Goal: Task Accomplishment & Management: Manage account settings

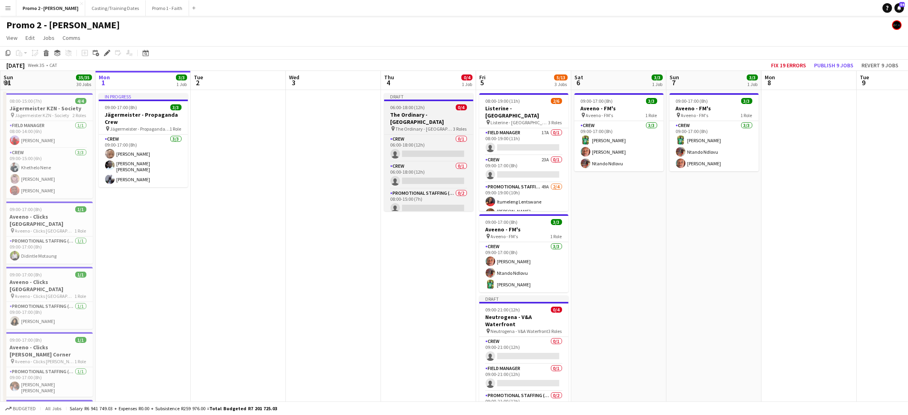
click at [419, 119] on h3 "The Ordinary - [GEOGRAPHIC_DATA]" at bounding box center [428, 118] width 89 height 14
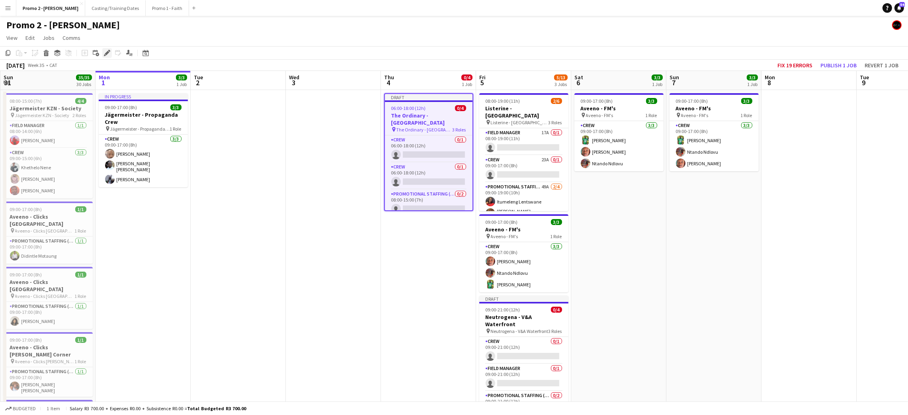
click at [106, 54] on icon at bounding box center [107, 53] width 4 height 4
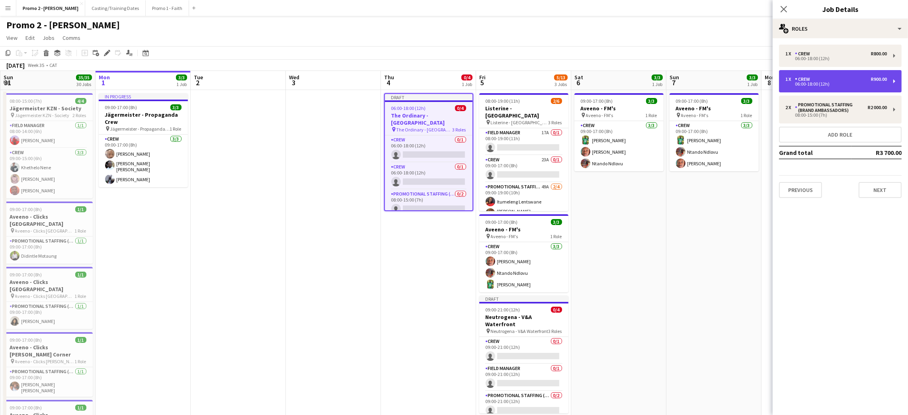
click at [832, 76] on div "1 x Crew R900.00" at bounding box center [837, 79] width 102 height 6
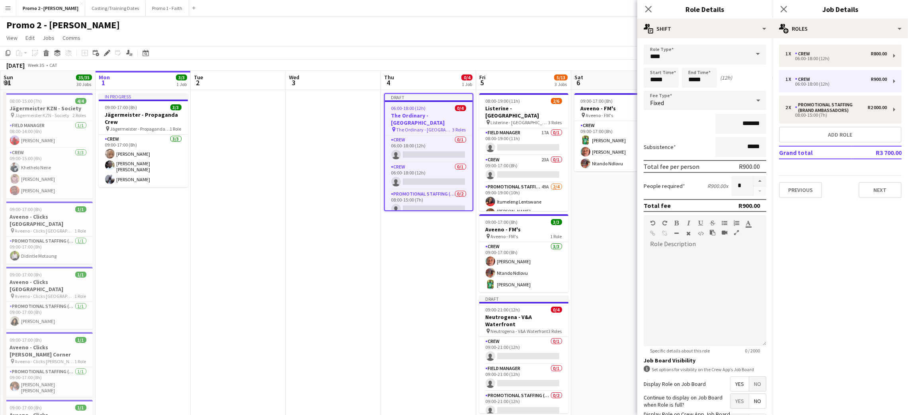
click at [750, 55] on span at bounding box center [758, 54] width 17 height 19
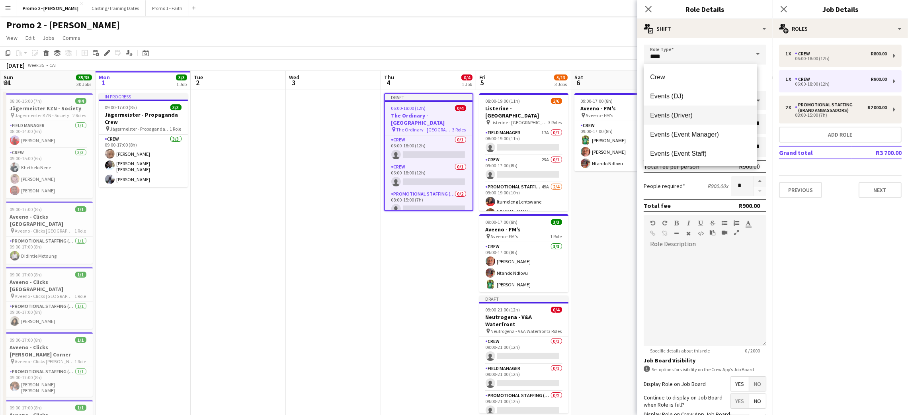
click at [674, 112] on span "Events (Driver)" at bounding box center [700, 116] width 101 height 8
type input "**********"
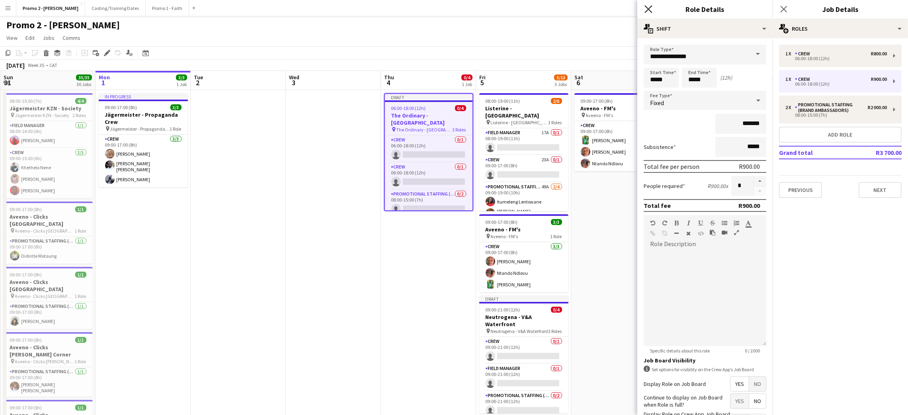
click at [652, 7] on icon "Close pop-in" at bounding box center [649, 9] width 8 height 8
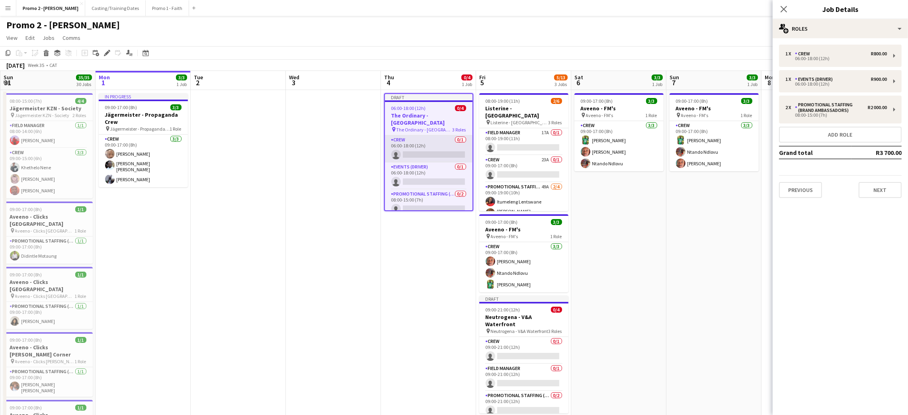
scroll to position [18, 0]
click at [409, 190] on app-card-role "Promotional Staffing (Brand Ambassadors) 0/2 08:00-15:00 (7h) single-neutral-ac…" at bounding box center [429, 191] width 88 height 39
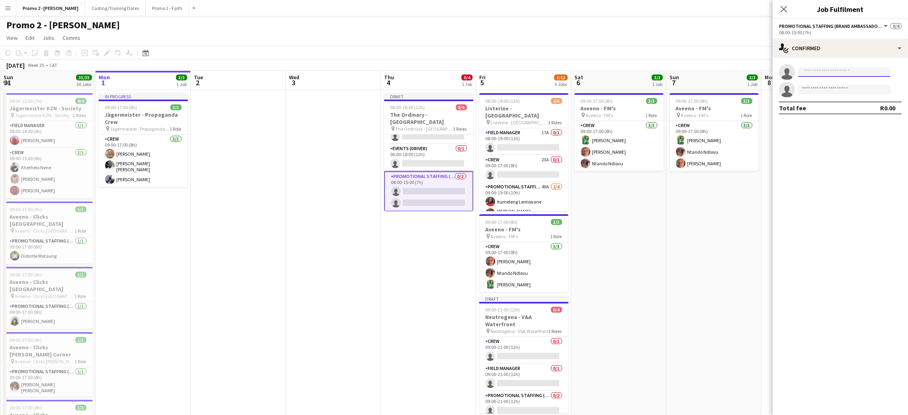
click at [840, 70] on input at bounding box center [845, 72] width 92 height 10
type input "******"
click at [804, 86] on mat-option "[PERSON_NAME] [PERSON_NAME] Active [EMAIL_ADDRESS][DOMAIN_NAME] [PHONE_NUMBER]" at bounding box center [845, 89] width 92 height 19
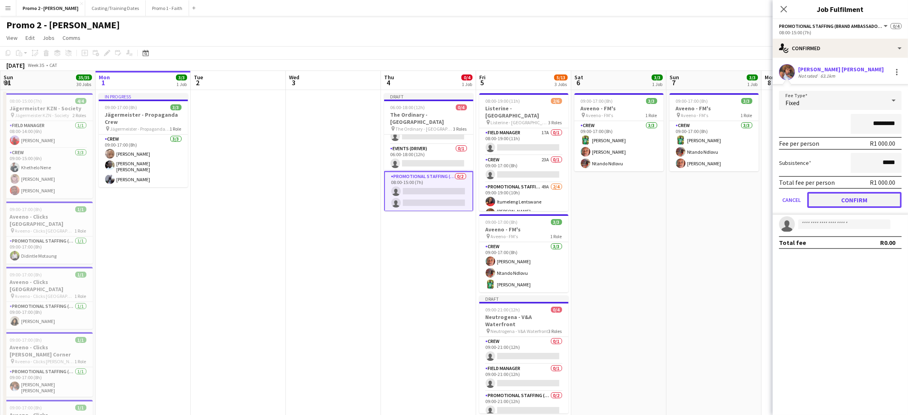
click at [850, 200] on button "Confirm" at bounding box center [855, 200] width 94 height 16
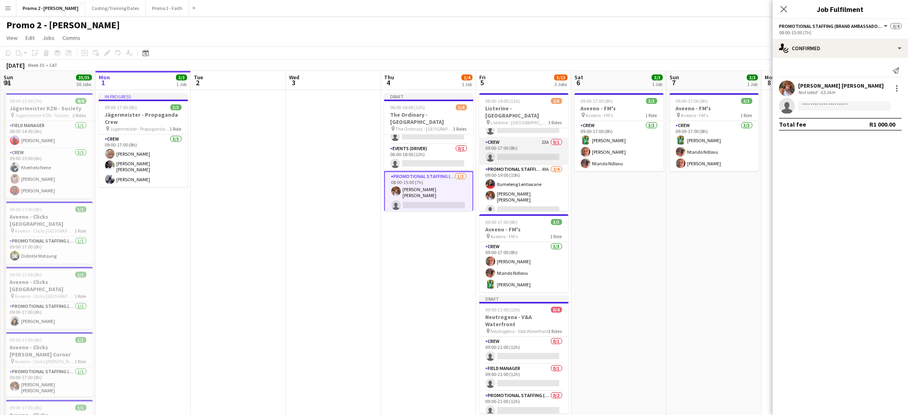
scroll to position [26, 0]
click at [505, 187] on app-card-role "Promotional Staffing (Brand Ambassadors) 49A [DATE] 09:00-19:00 (10h) Itumeleng…" at bounding box center [524, 188] width 89 height 64
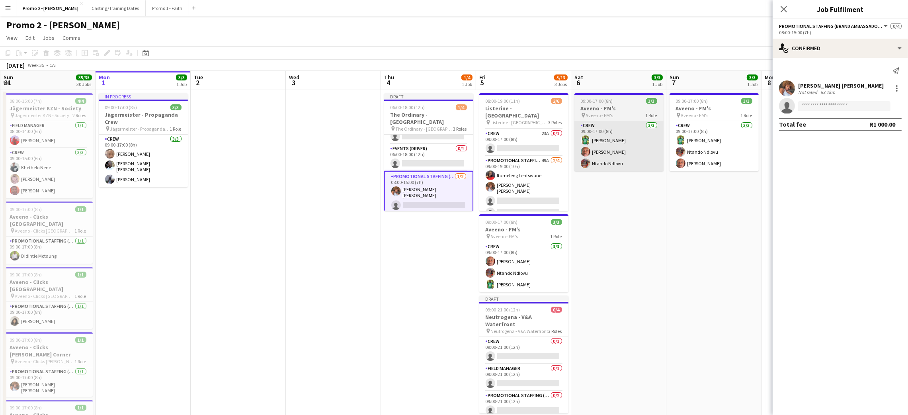
scroll to position [16, 0]
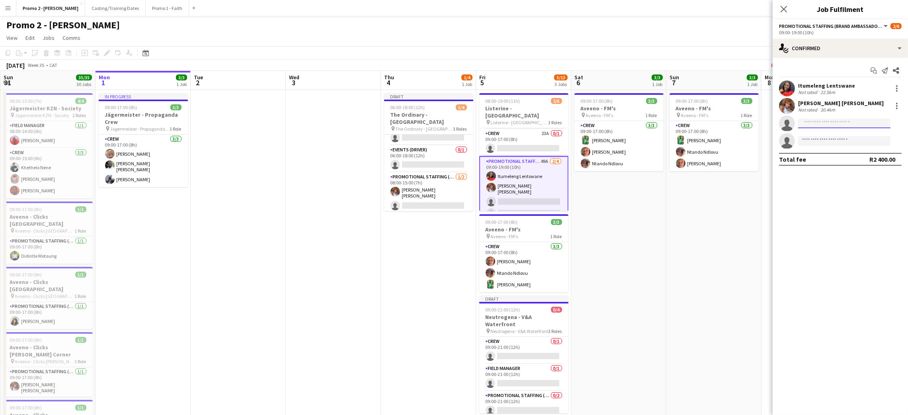
click at [823, 125] on input at bounding box center [845, 124] width 92 height 10
type input "**********"
click at [813, 135] on span "Refilwe Rasoka" at bounding box center [824, 134] width 39 height 7
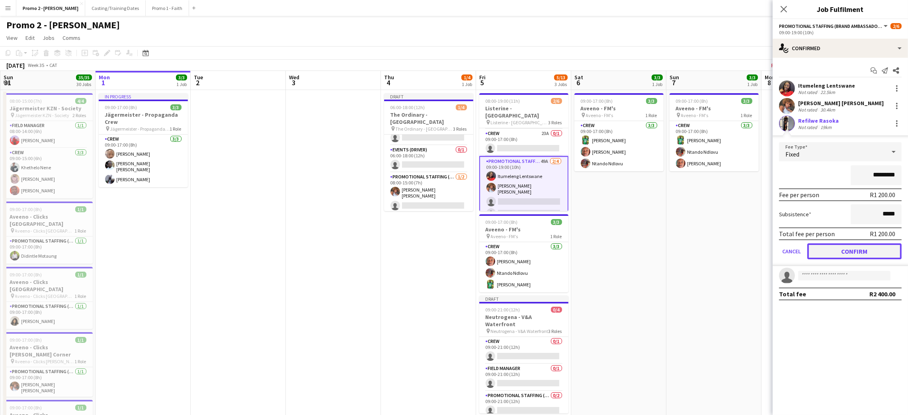
click at [836, 250] on button "Confirm" at bounding box center [855, 251] width 94 height 16
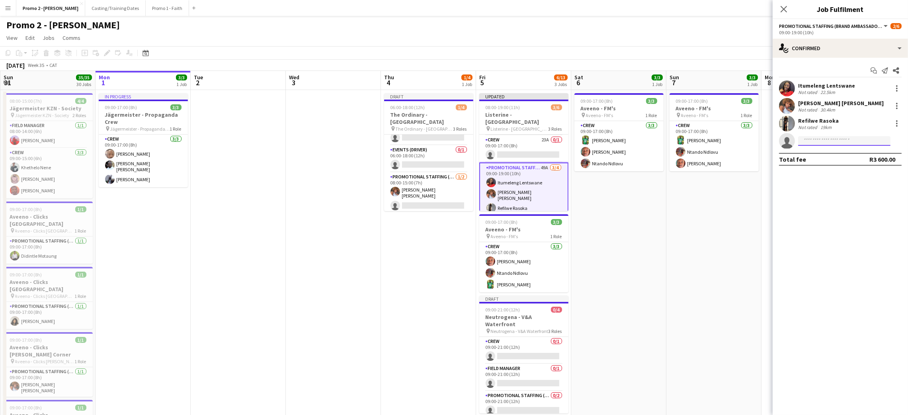
click at [827, 140] on input at bounding box center [845, 141] width 92 height 10
type input "*******"
click at [819, 164] on span "[PHONE_NUMBER]" at bounding box center [845, 165] width 80 height 6
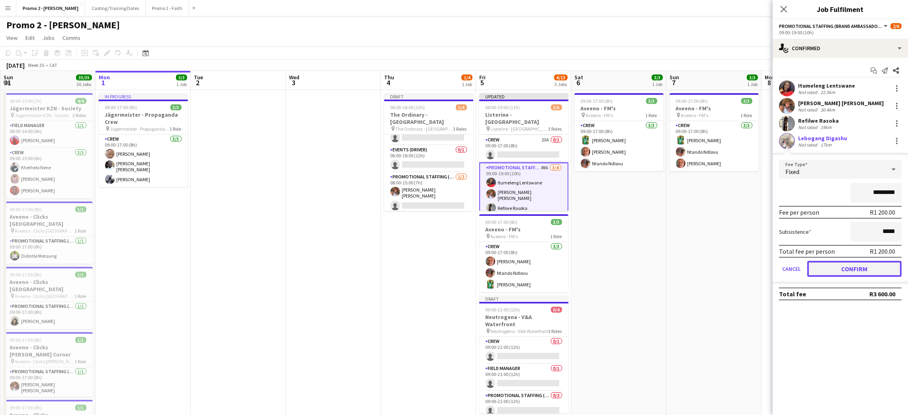
click at [851, 266] on button "Confirm" at bounding box center [855, 269] width 94 height 16
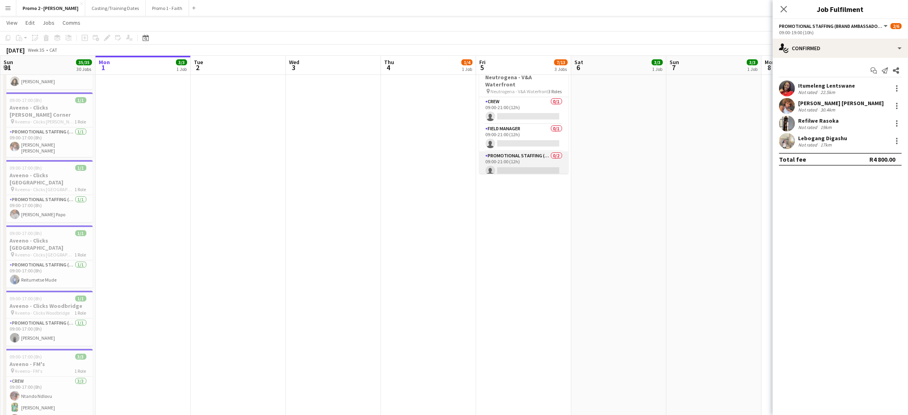
scroll to position [9, 0]
click at [527, 145] on app-card-role "Promotional Staffing (Brand Ambassadors) 0/2 09:00-21:00 (12h) single-neutral-a…" at bounding box center [524, 161] width 89 height 39
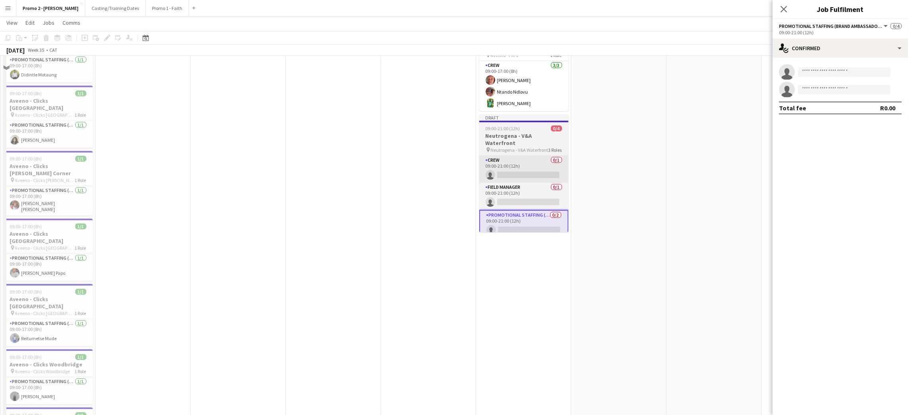
scroll to position [119, 0]
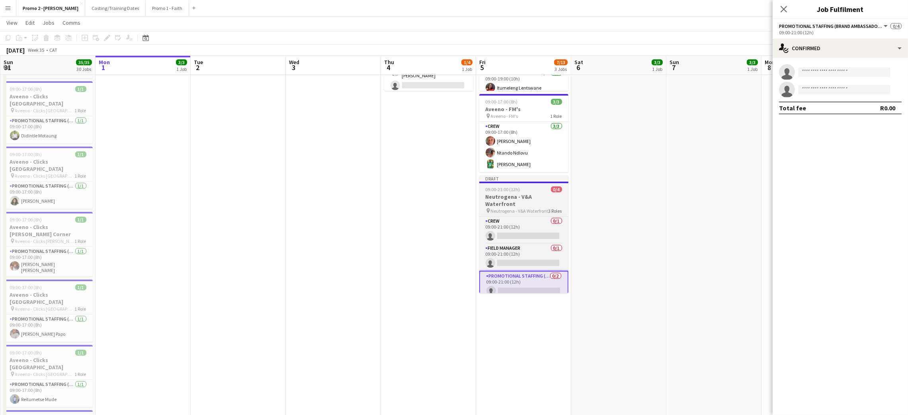
click at [527, 196] on h3 "Neutrogena - V&A Waterfront" at bounding box center [524, 200] width 89 height 14
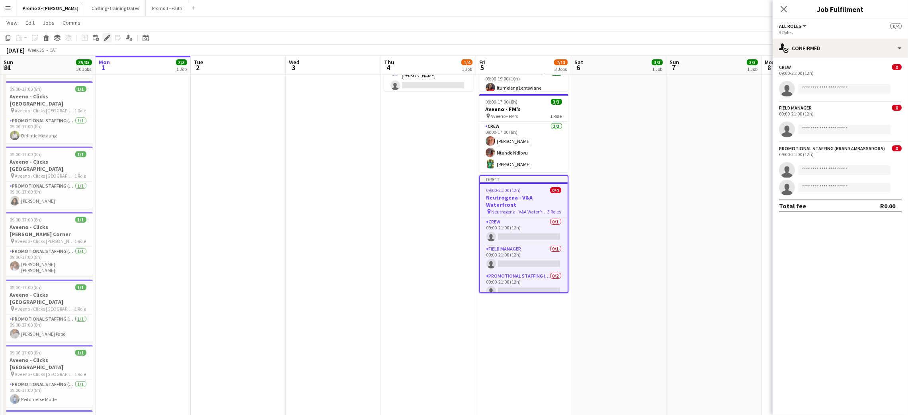
click at [111, 39] on div "Edit" at bounding box center [107, 38] width 10 height 10
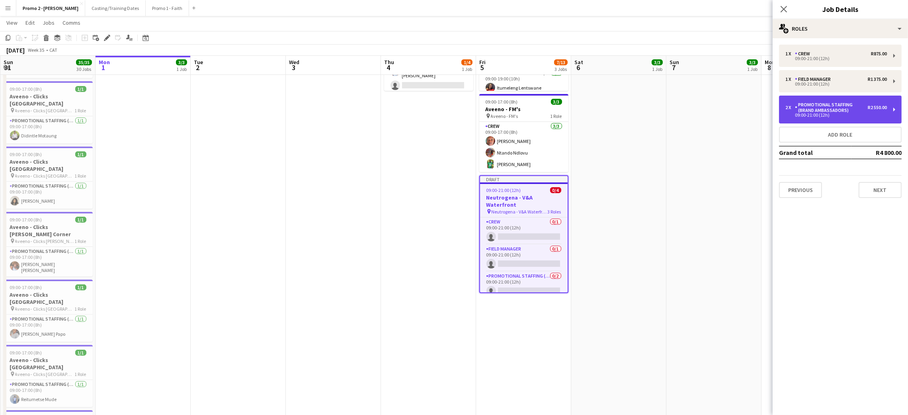
click at [845, 104] on div "Promotional Staffing (Brand Ambassadors)" at bounding box center [831, 107] width 73 height 11
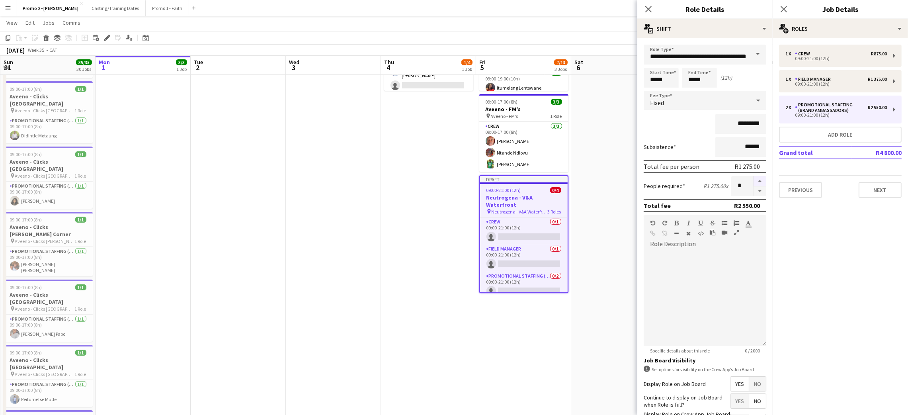
click at [757, 178] on button "button" at bounding box center [760, 181] width 13 height 10
type input "*"
click at [651, 6] on icon "Close pop-in" at bounding box center [649, 9] width 8 height 8
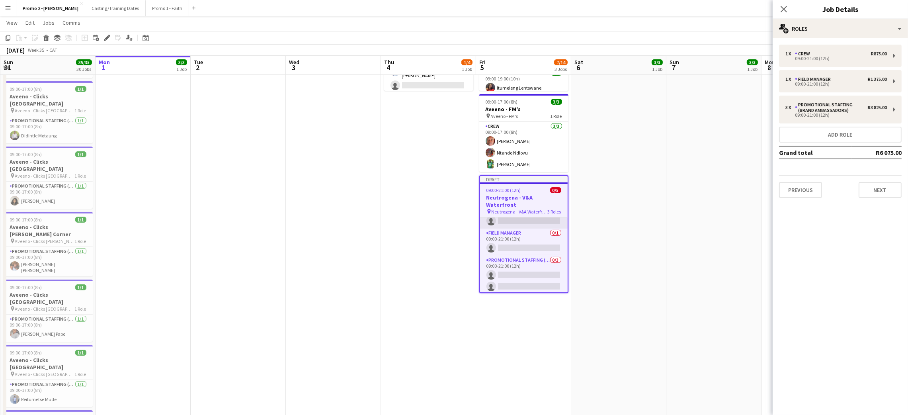
scroll to position [22, 0]
click at [521, 272] on app-card-role "Promotional Staffing (Brand Ambassadors) 0/3 09:00-21:00 (12h) single-neutral-a…" at bounding box center [524, 275] width 88 height 50
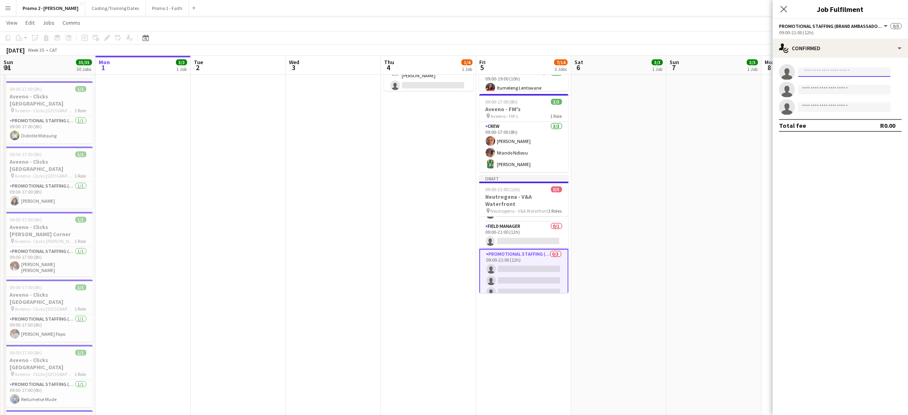
click at [834, 69] on input at bounding box center [845, 72] width 92 height 10
type input "******"
click at [826, 88] on span "[EMAIL_ADDRESS][DOMAIN_NAME]" at bounding box center [845, 90] width 80 height 6
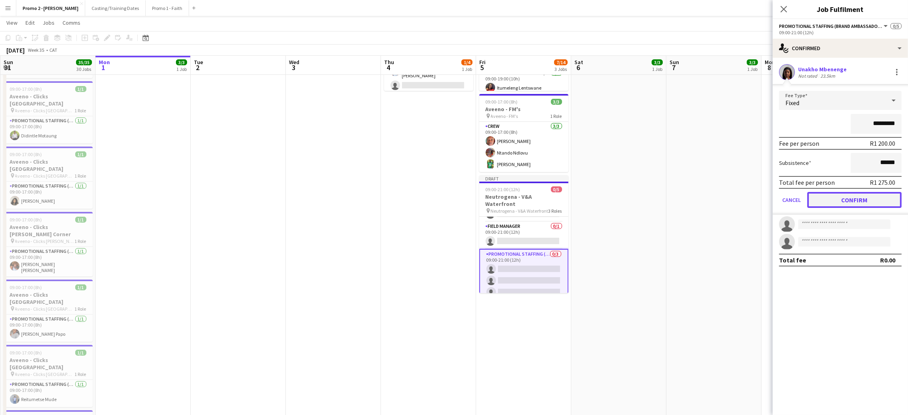
click at [849, 195] on button "Confirm" at bounding box center [855, 200] width 94 height 16
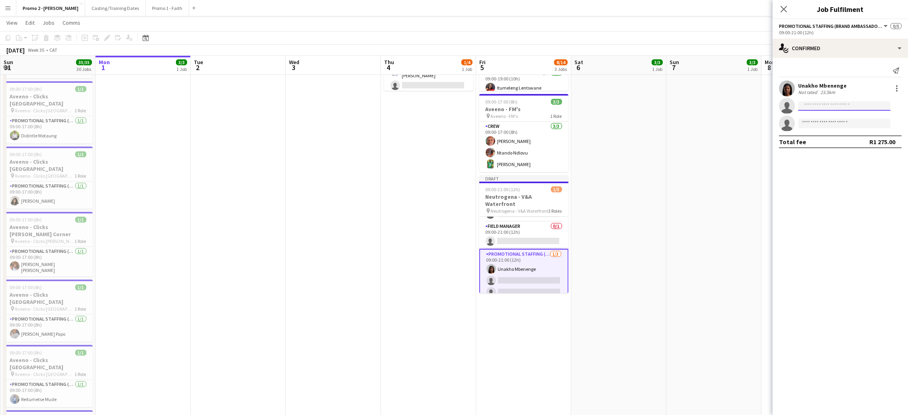
click at [809, 104] on input at bounding box center [845, 106] width 92 height 10
type input "******"
click at [834, 126] on span "[EMAIL_ADDRESS][DOMAIN_NAME]" at bounding box center [845, 124] width 80 height 6
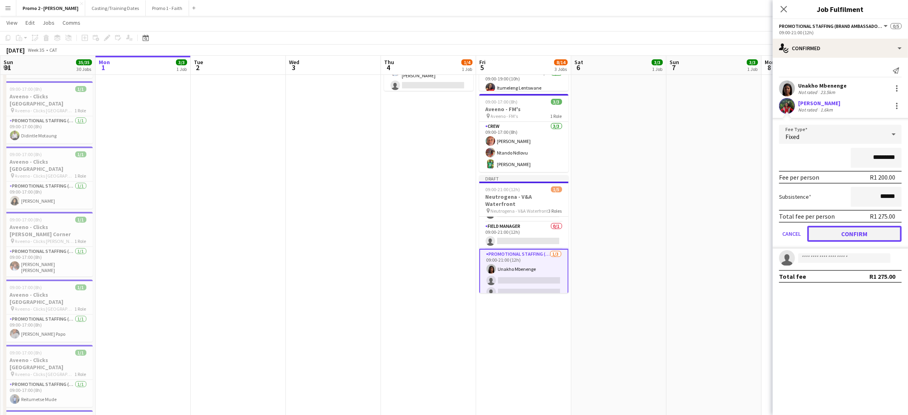
click at [838, 237] on button "Confirm" at bounding box center [855, 234] width 94 height 16
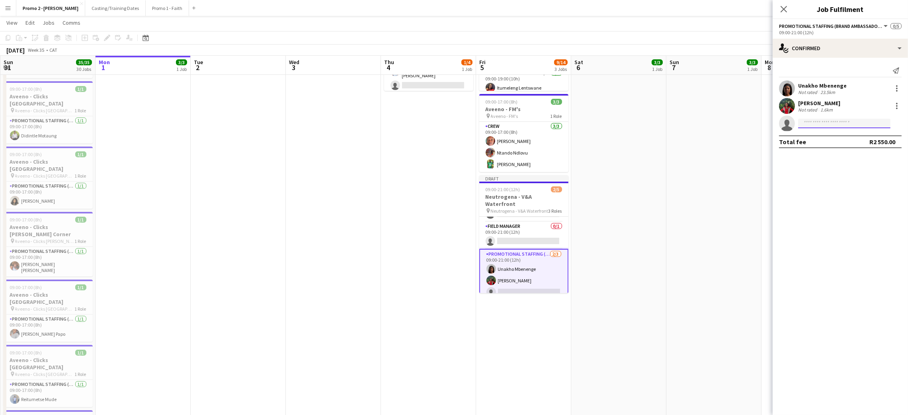
click at [826, 124] on input at bounding box center [845, 124] width 92 height 10
type input "*****"
click at [827, 148] on span "[PHONE_NUMBER]" at bounding box center [845, 148] width 80 height 6
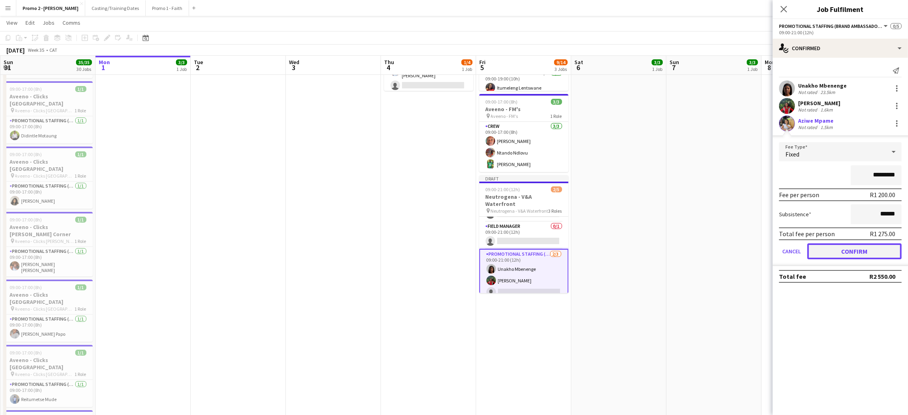
click at [827, 252] on button "Confirm" at bounding box center [855, 251] width 94 height 16
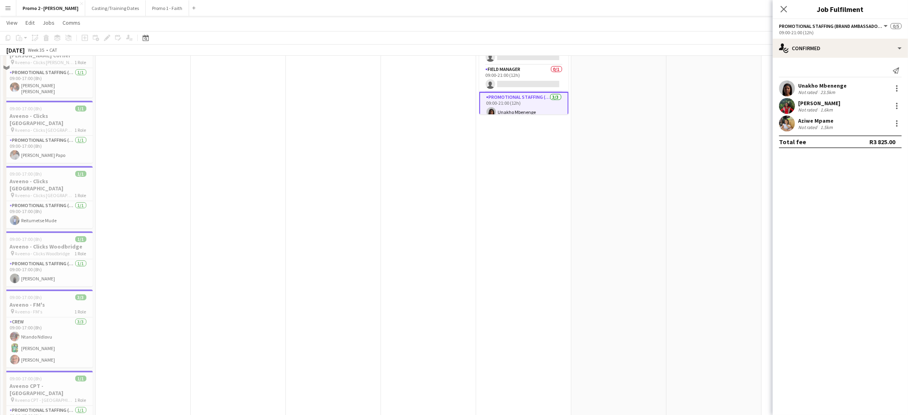
scroll to position [60, 0]
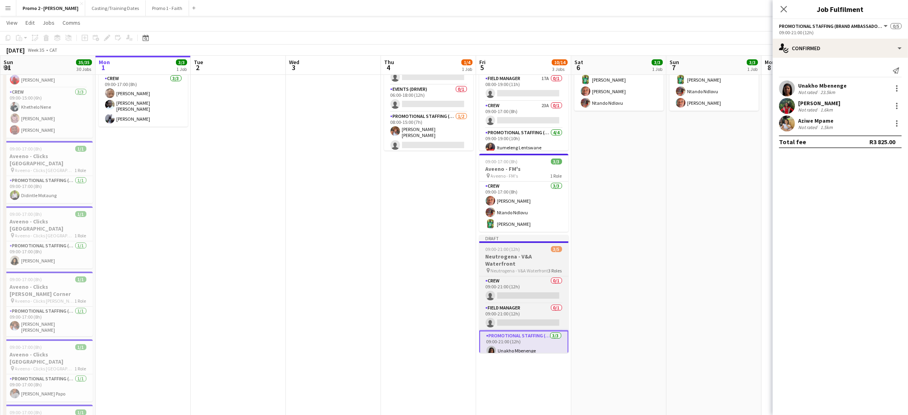
click at [513, 248] on span "09:00-21:00 (12h)" at bounding box center [503, 249] width 35 height 6
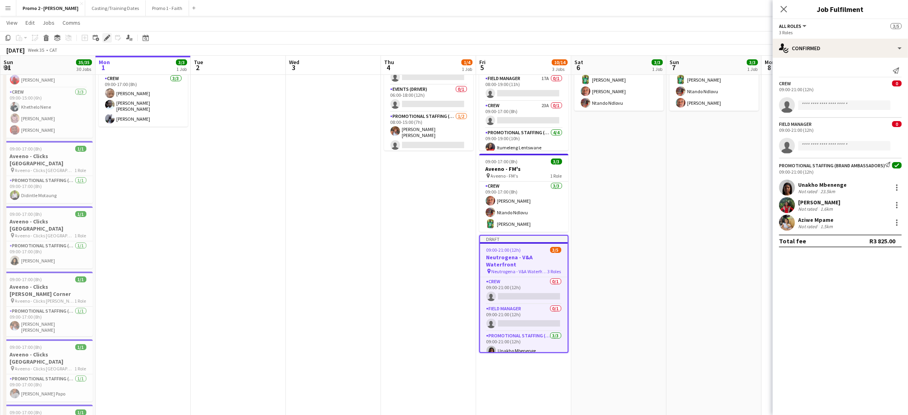
click at [106, 38] on icon at bounding box center [107, 38] width 4 height 4
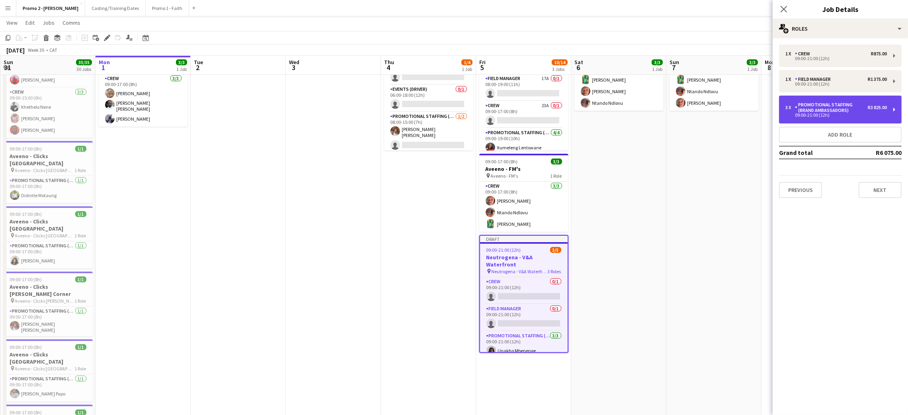
click at [842, 110] on div "Promotional Staffing (Brand Ambassadors)" at bounding box center [831, 107] width 73 height 11
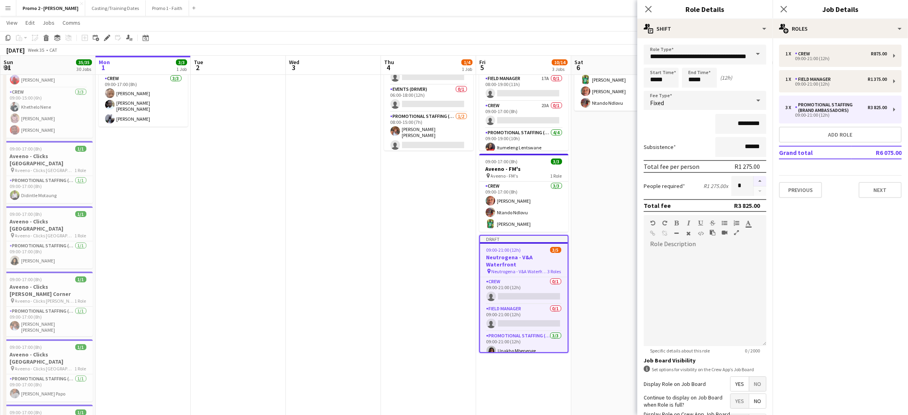
click at [754, 178] on button "button" at bounding box center [760, 181] width 13 height 10
type input "*"
click at [649, 6] on icon "Close pop-in" at bounding box center [649, 9] width 8 height 8
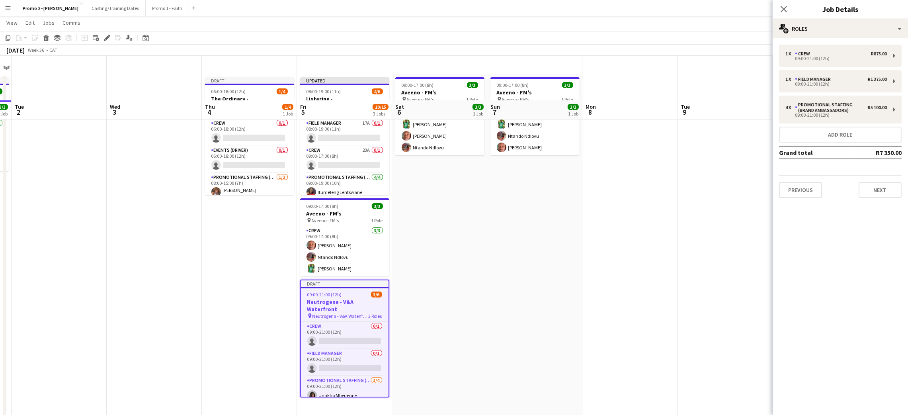
scroll to position [0, 0]
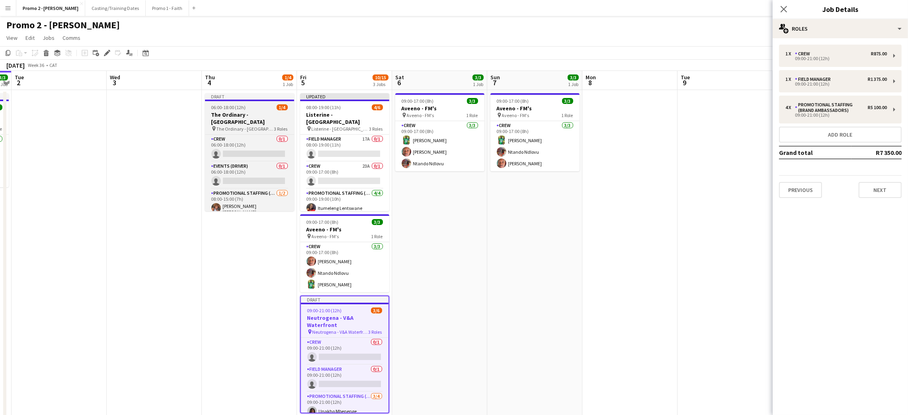
click at [222, 112] on h3 "The Ordinary - [GEOGRAPHIC_DATA]" at bounding box center [249, 118] width 89 height 14
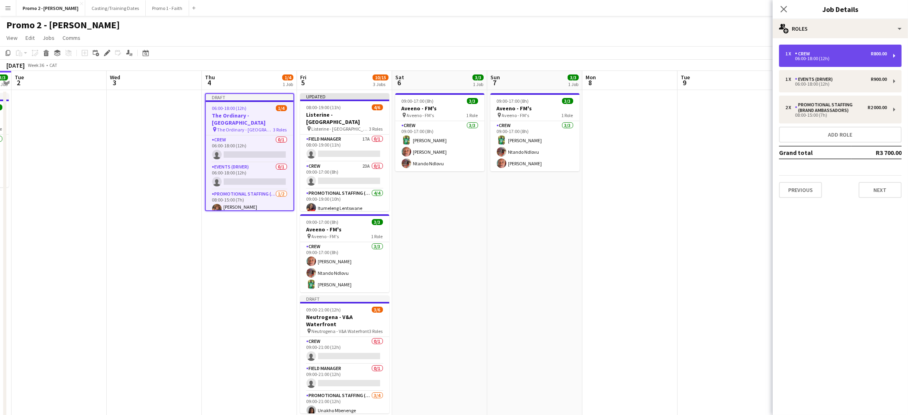
click at [836, 58] on div "06:00-18:00 (12h)" at bounding box center [837, 59] width 102 height 4
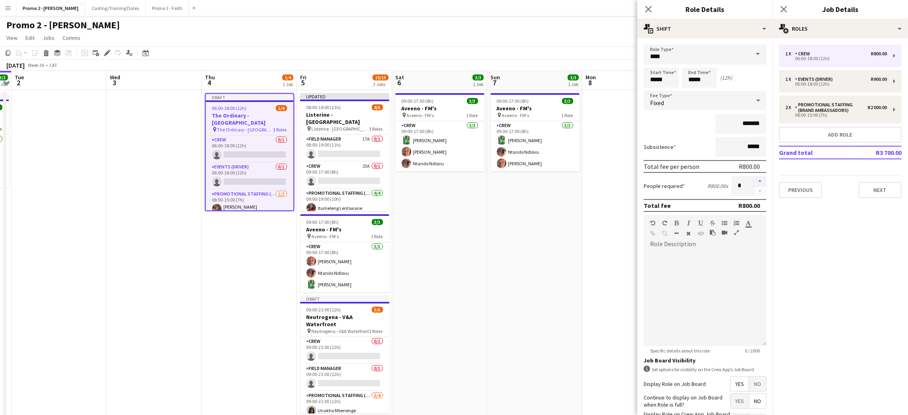
click at [754, 176] on button "button" at bounding box center [760, 181] width 13 height 10
type input "*"
click at [649, 10] on icon at bounding box center [649, 9] width 8 height 8
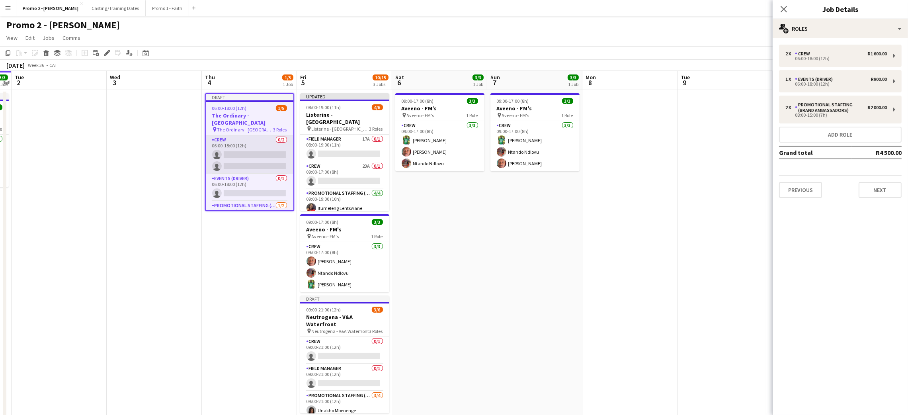
click at [255, 160] on app-card-role "Crew 0/2 06:00-18:00 (12h) single-neutral-actions single-neutral-actions" at bounding box center [250, 154] width 88 height 39
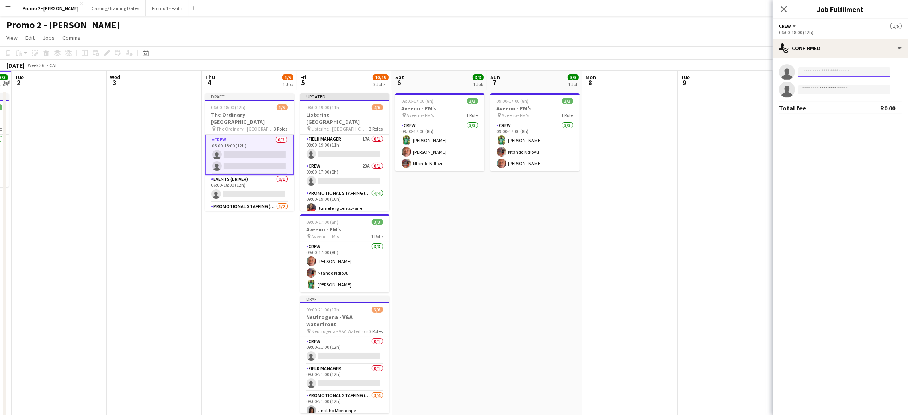
click at [826, 70] on input at bounding box center [845, 72] width 92 height 10
type input "******"
click at [809, 87] on span "[EMAIL_ADDRESS][DOMAIN_NAME]" at bounding box center [845, 90] width 80 height 6
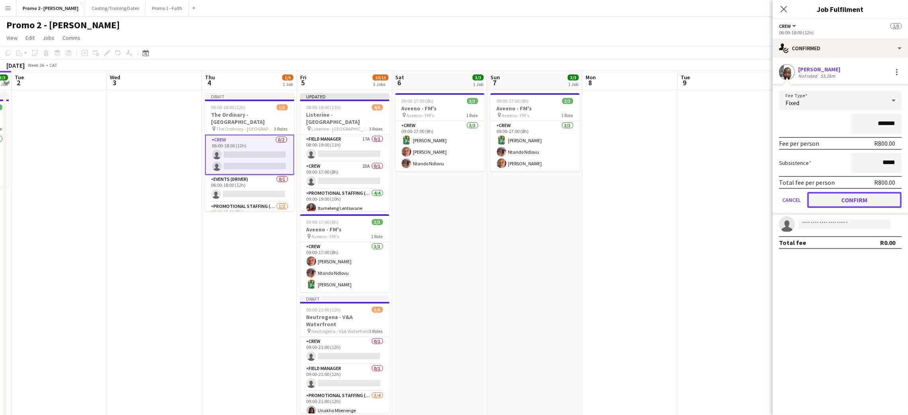
click at [825, 201] on button "Confirm" at bounding box center [855, 200] width 94 height 16
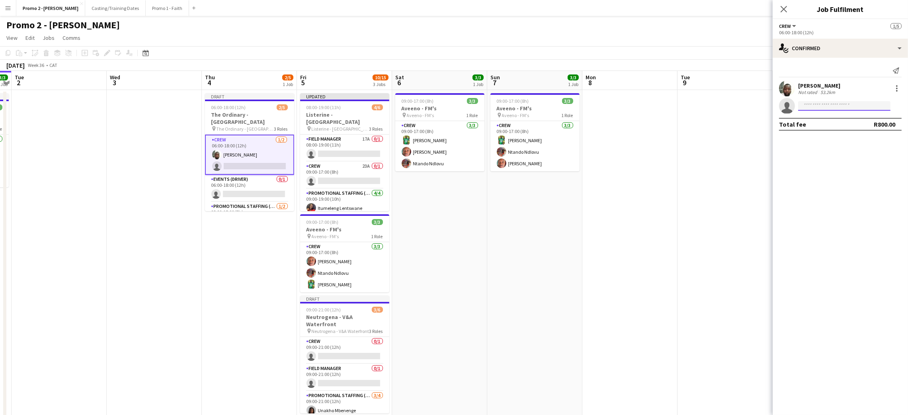
click at [820, 104] on input at bounding box center [845, 106] width 92 height 10
type input "******"
click at [821, 123] on span "[EMAIL_ADDRESS][DOMAIN_NAME]" at bounding box center [845, 124] width 80 height 6
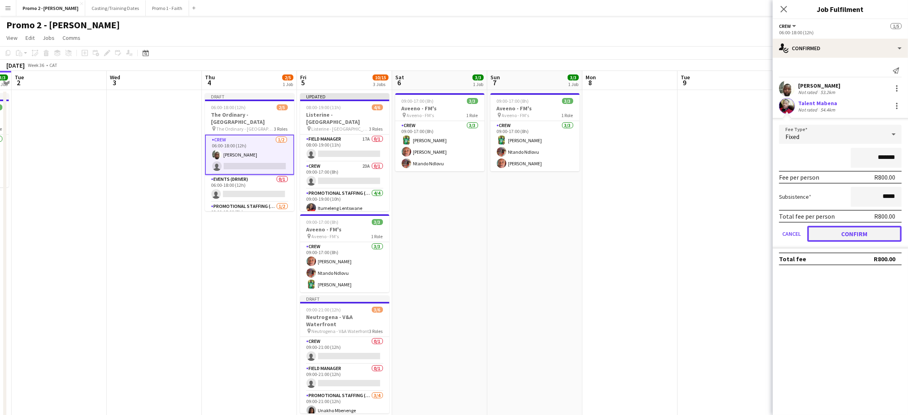
click at [854, 227] on button "Confirm" at bounding box center [855, 234] width 94 height 16
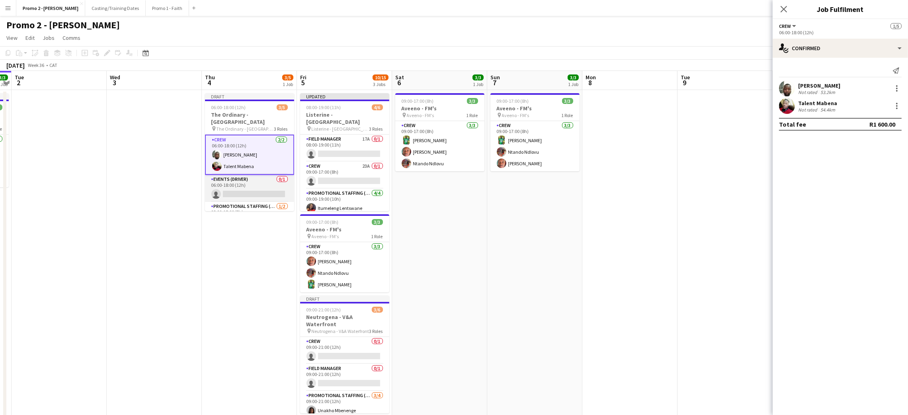
click at [242, 188] on app-card-role "Events (Driver) 0/1 06:00-18:00 (12h) single-neutral-actions" at bounding box center [249, 188] width 89 height 27
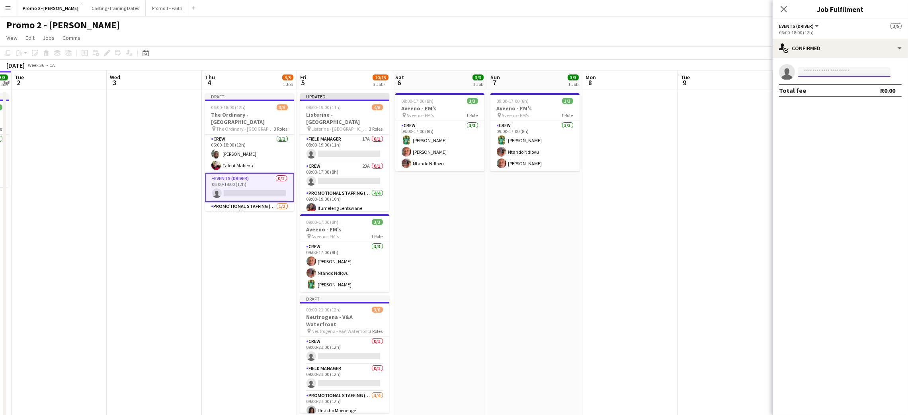
click at [811, 68] on input at bounding box center [845, 72] width 92 height 10
type input "*******"
click at [836, 106] on span "Bafana Ntimane" at bounding box center [825, 102] width 40 height 7
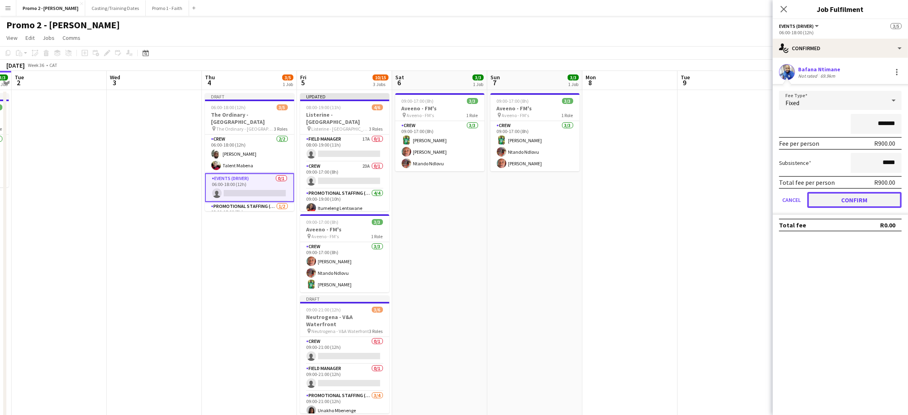
click at [839, 197] on button "Confirm" at bounding box center [855, 200] width 94 height 16
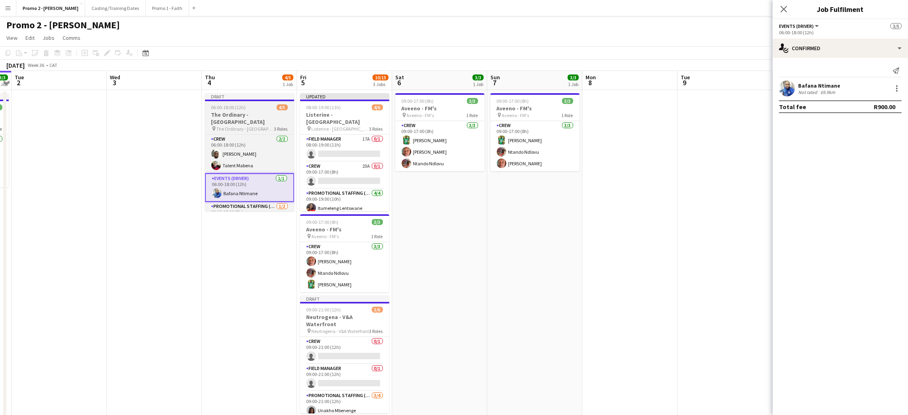
click at [232, 103] on app-job-card "Draft 06:00-18:00 (12h) 4/5 The Ordinary - [GEOGRAPHIC_DATA] pin The Ordinary -…" at bounding box center [249, 152] width 89 height 118
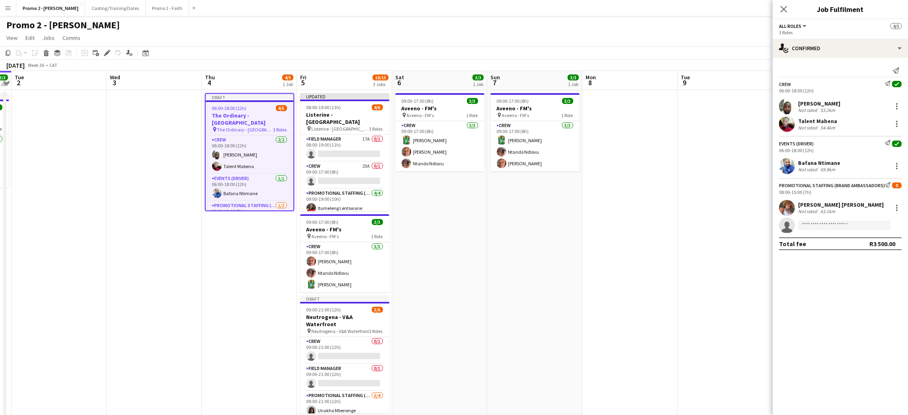
drag, startPoint x: 8, startPoint y: 51, endPoint x: 36, endPoint y: 72, distance: 35.8
click at [8, 51] on icon "Copy" at bounding box center [8, 53] width 6 height 6
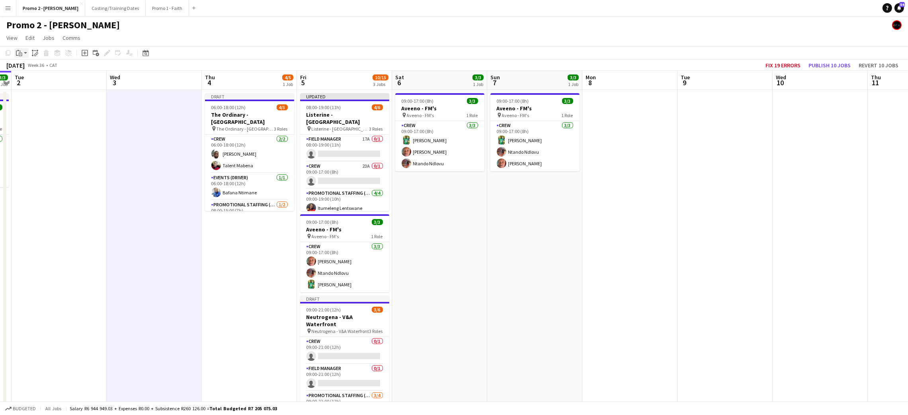
click at [19, 51] on icon "Paste" at bounding box center [19, 53] width 6 height 6
click at [37, 82] on link "Paste with crew Ctrl+Shift+V" at bounding box center [58, 81] width 75 height 7
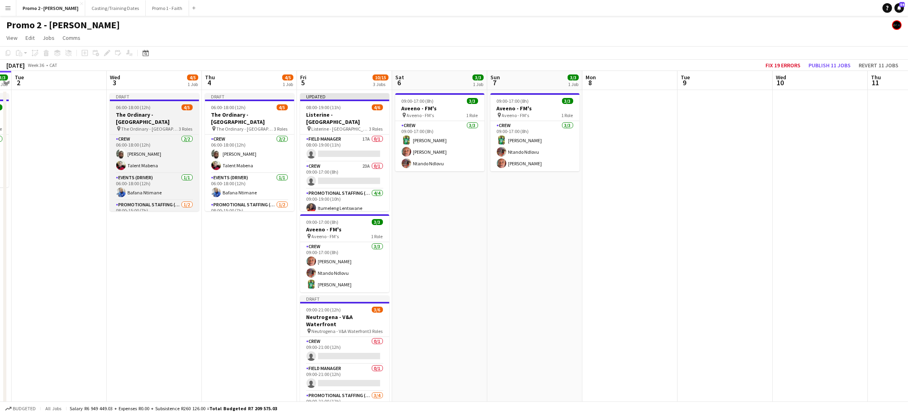
click at [164, 113] on h3 "The Ordinary - [GEOGRAPHIC_DATA]" at bounding box center [154, 118] width 89 height 14
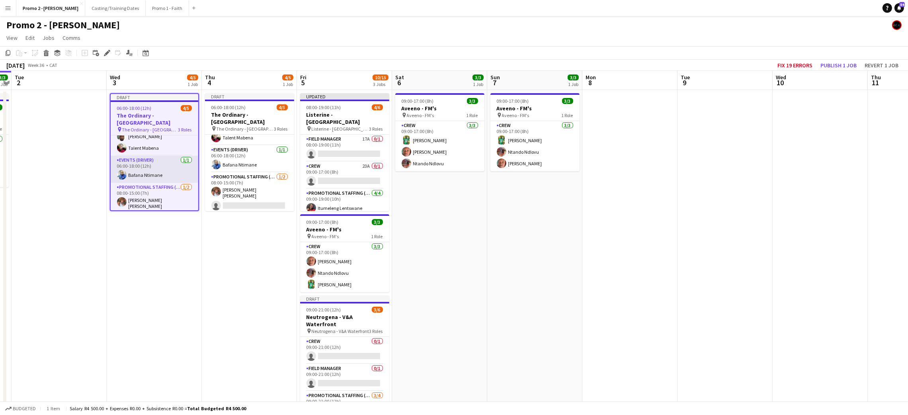
scroll to position [29, 0]
click at [143, 189] on app-card-role "Promotional Staffing (Brand Ambassadors) [DATE] 08:00-15:00 (7h) [PERSON_NAME] …" at bounding box center [155, 192] width 88 height 41
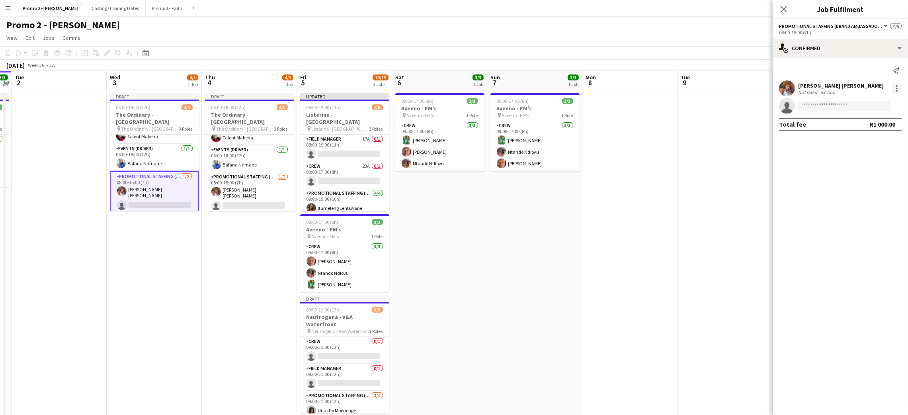
click at [893, 90] on div at bounding box center [898, 89] width 10 height 10
click at [871, 176] on span "Remove" at bounding box center [871, 179] width 49 height 7
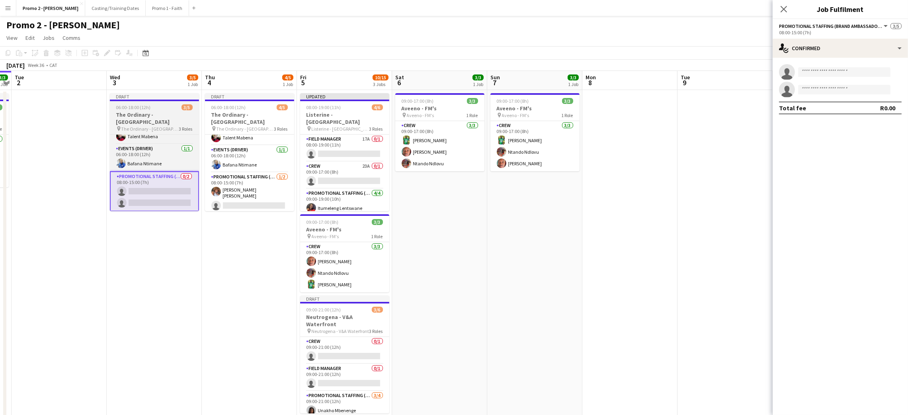
click at [177, 111] on h3 "The Ordinary - [GEOGRAPHIC_DATA]" at bounding box center [154, 118] width 89 height 14
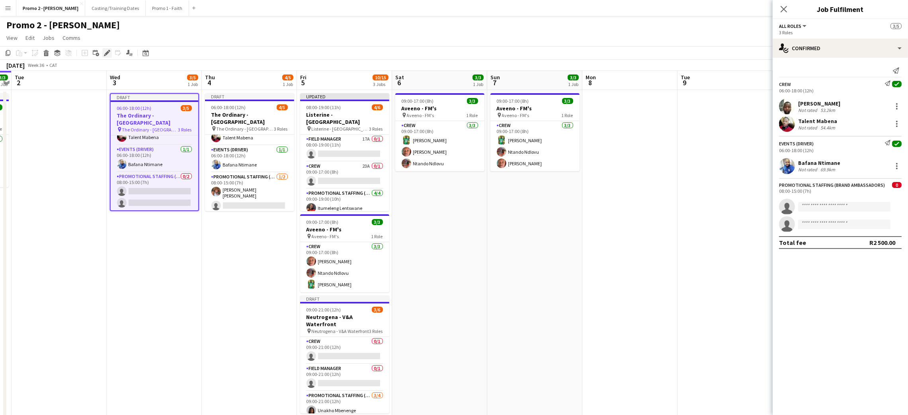
click at [104, 49] on div "Edit" at bounding box center [107, 53] width 10 height 10
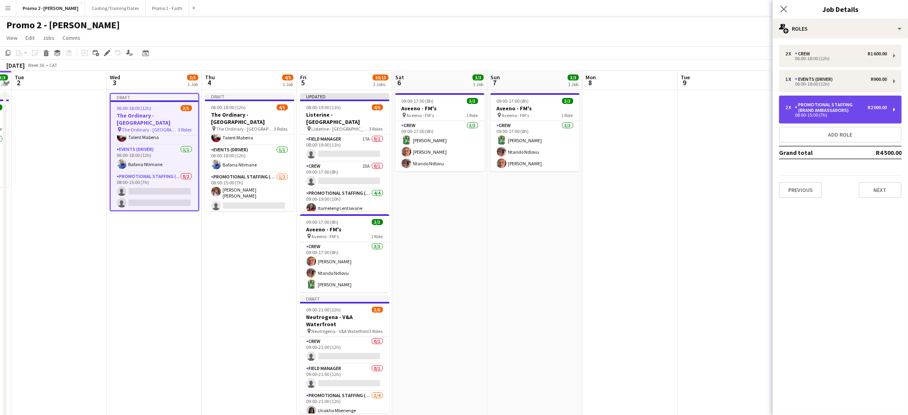
click at [830, 110] on div "Promotional Staffing (Brand Ambassadors)" at bounding box center [831, 107] width 73 height 11
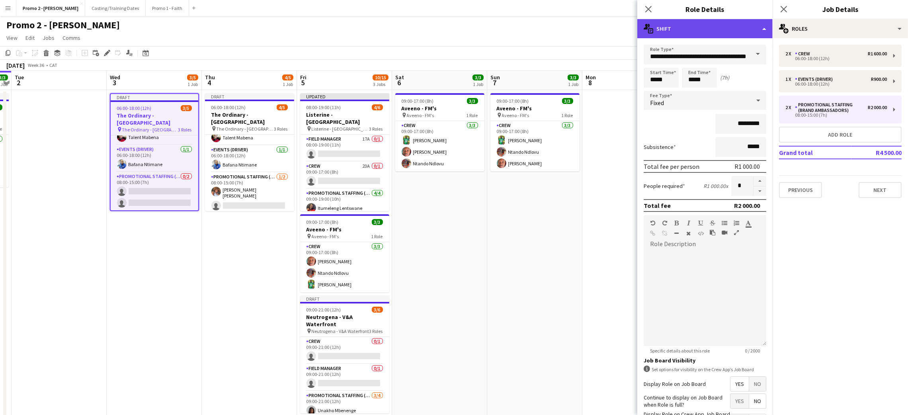
click at [763, 25] on div "multiple-actions-text Shift" at bounding box center [705, 28] width 135 height 19
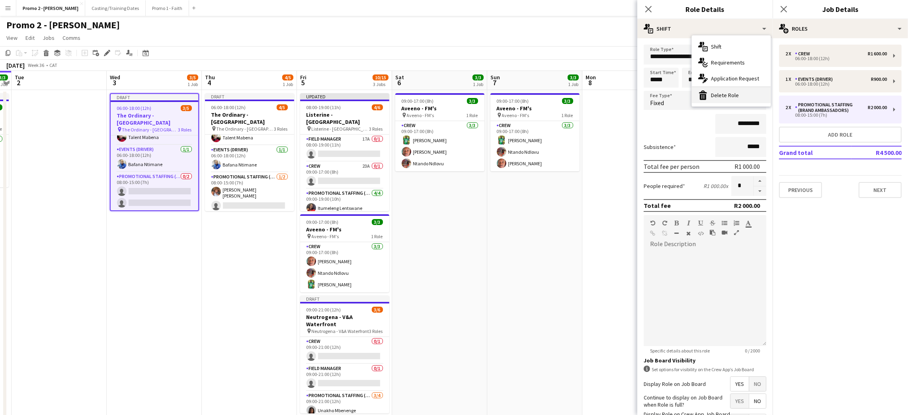
click at [720, 92] on div "bin-2 Delete Role" at bounding box center [731, 95] width 79 height 16
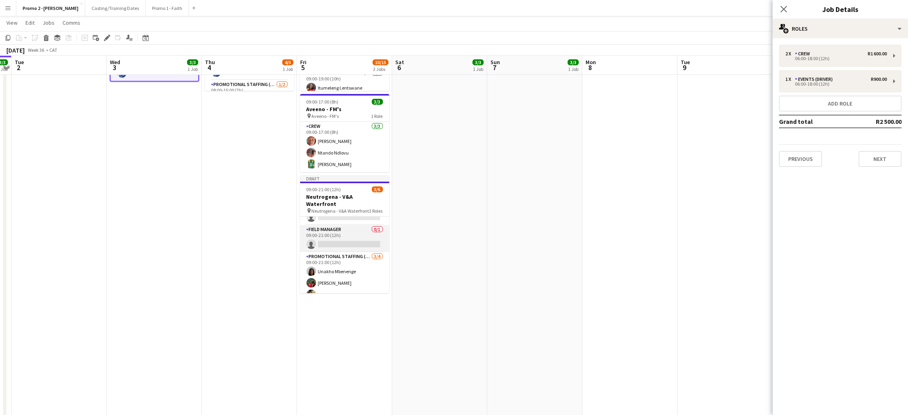
scroll to position [32, 0]
click at [324, 290] on app-card-role "Promotional Staffing (Brand Ambassadors) [DATE] 09:00-21:00 (12h) Unakho Mbenen…" at bounding box center [344, 270] width 89 height 62
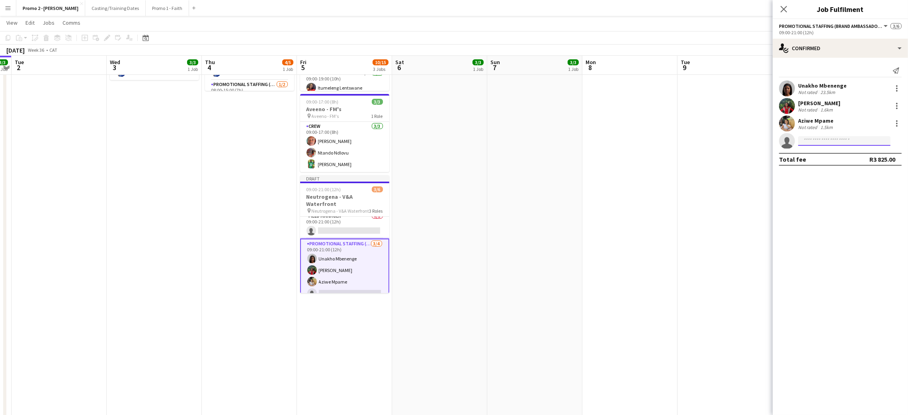
click at [840, 139] on input at bounding box center [845, 141] width 92 height 10
type input "*****"
click at [823, 159] on span "[EMAIL_ADDRESS][DOMAIN_NAME]" at bounding box center [845, 159] width 80 height 6
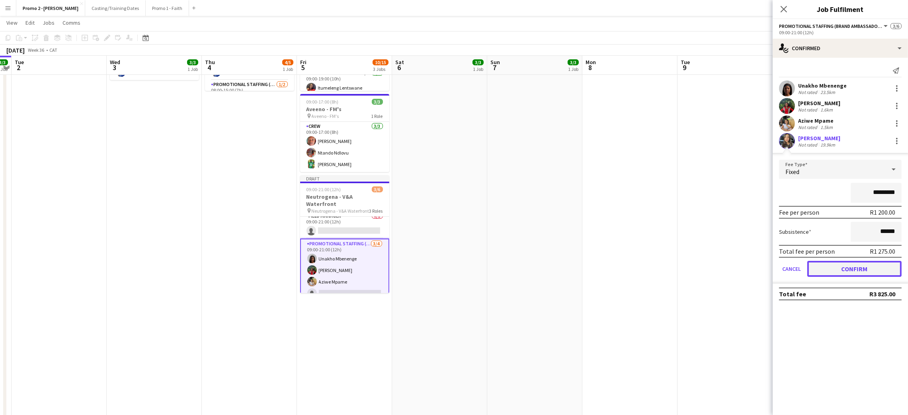
click at [852, 267] on button "Confirm" at bounding box center [855, 269] width 94 height 16
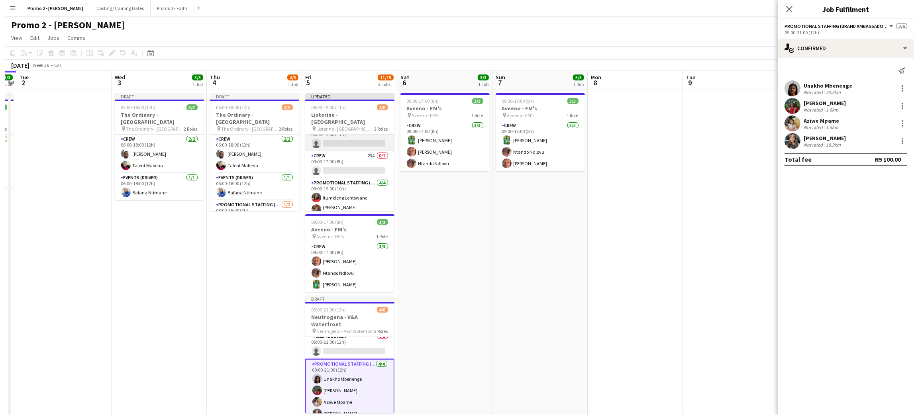
scroll to position [0, 0]
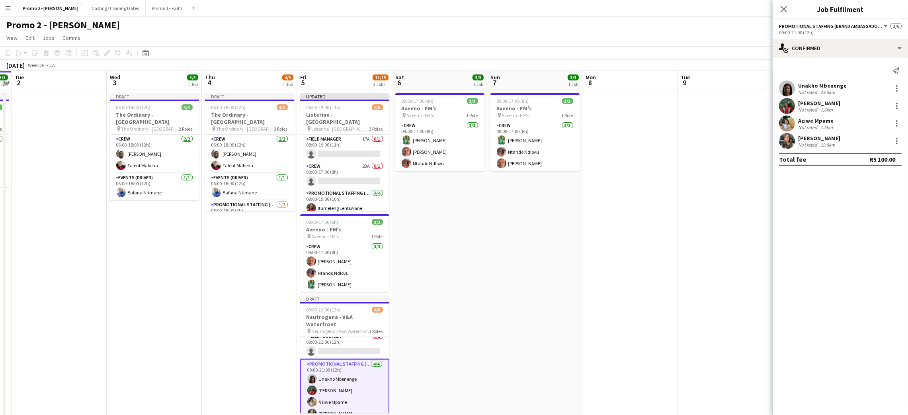
click at [9, 6] on app-icon "Menu" at bounding box center [8, 8] width 6 height 6
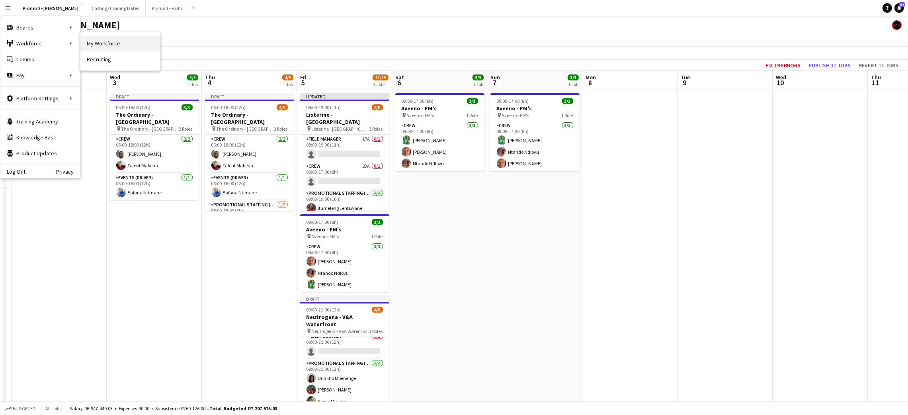
click at [106, 49] on link "My Workforce" at bounding box center [120, 43] width 80 height 16
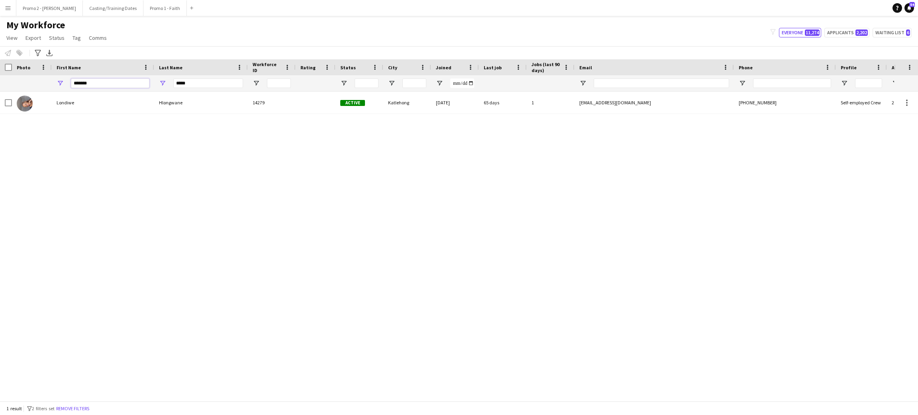
click at [115, 81] on input "*******" at bounding box center [110, 83] width 78 height 10
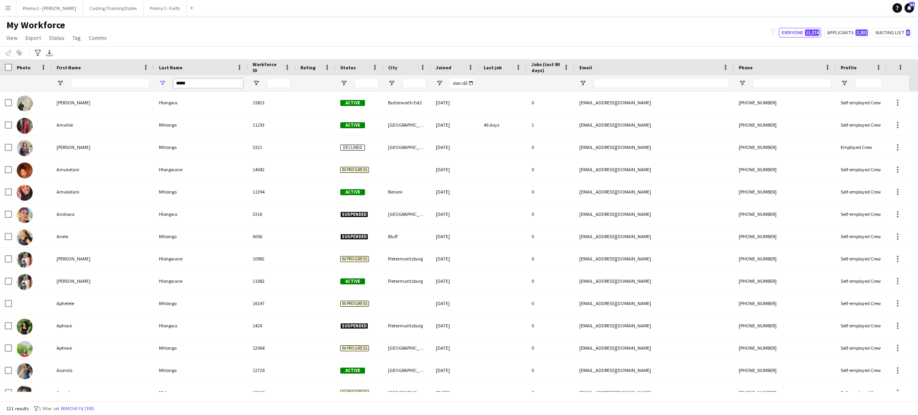
click at [178, 86] on input "*****" at bounding box center [208, 83] width 70 height 10
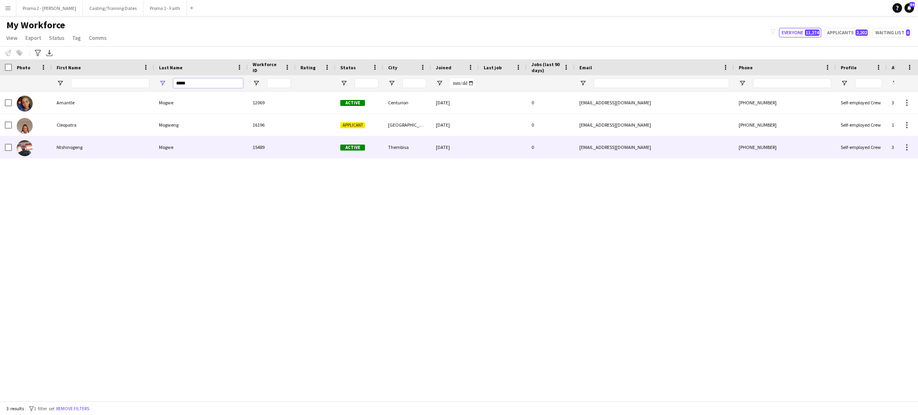
type input "*****"
click at [265, 153] on div "15489" at bounding box center [272, 147] width 48 height 22
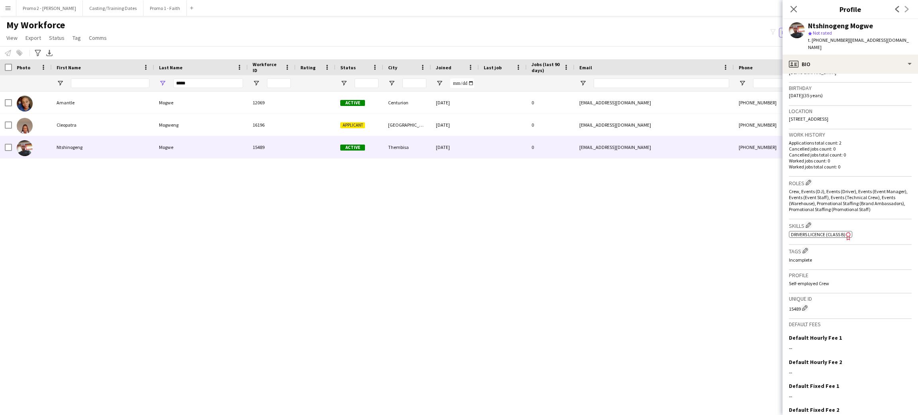
scroll to position [175, 0]
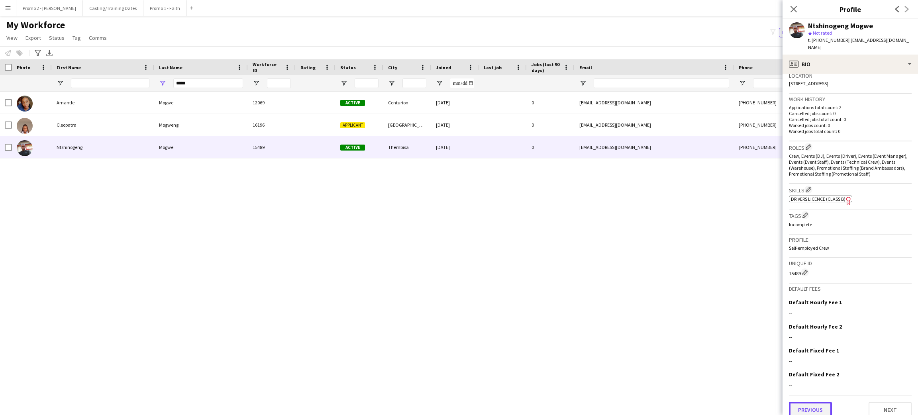
click at [820, 402] on button "Previous" at bounding box center [810, 410] width 43 height 16
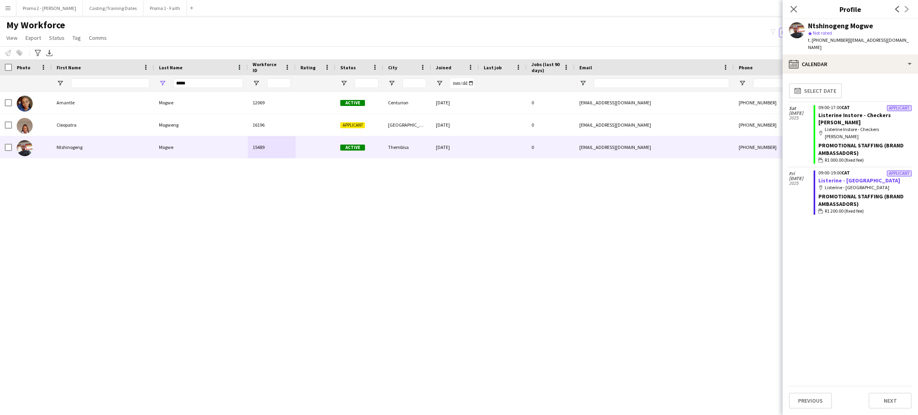
click at [828, 177] on link "Listerine - [GEOGRAPHIC_DATA]" at bounding box center [859, 180] width 82 height 7
click at [196, 81] on input "*****" at bounding box center [208, 83] width 70 height 10
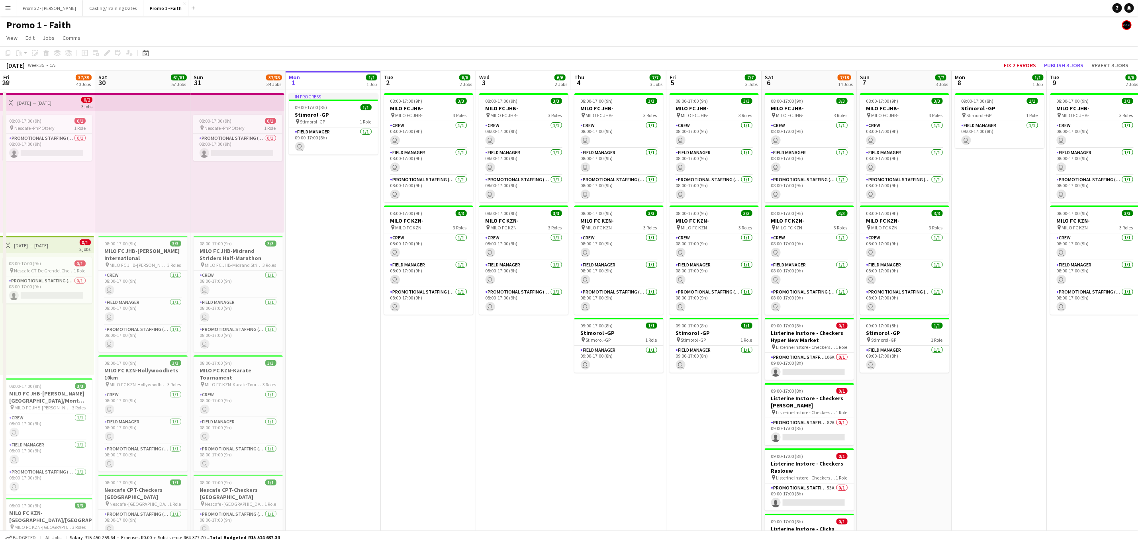
scroll to position [0, 190]
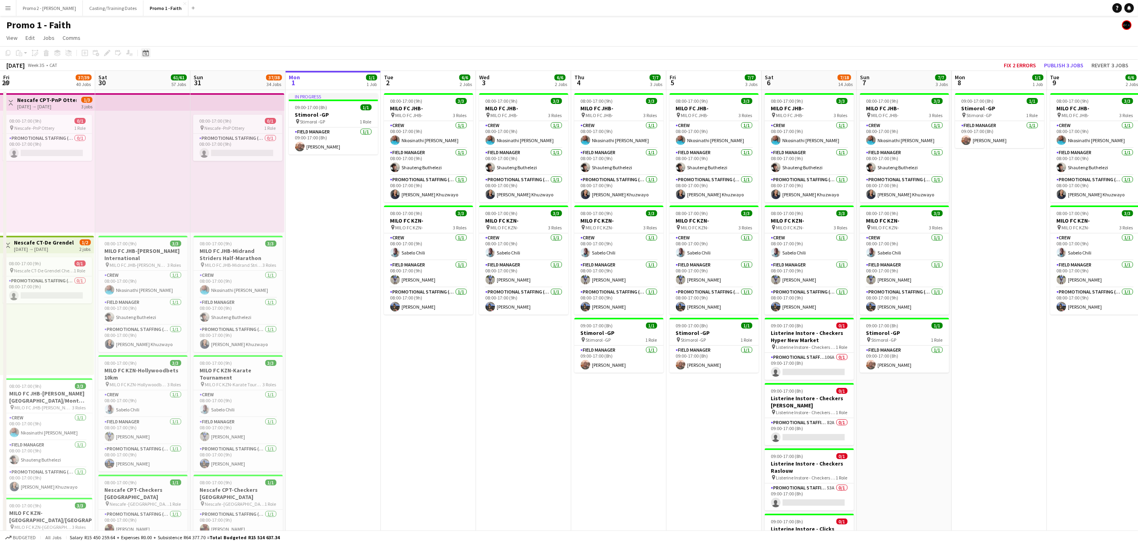
click at [145, 53] on icon at bounding box center [146, 54] width 3 height 3
click at [191, 87] on span "Previous month" at bounding box center [194, 80] width 16 height 16
click at [182, 164] on span "31" at bounding box center [178, 164] width 10 height 10
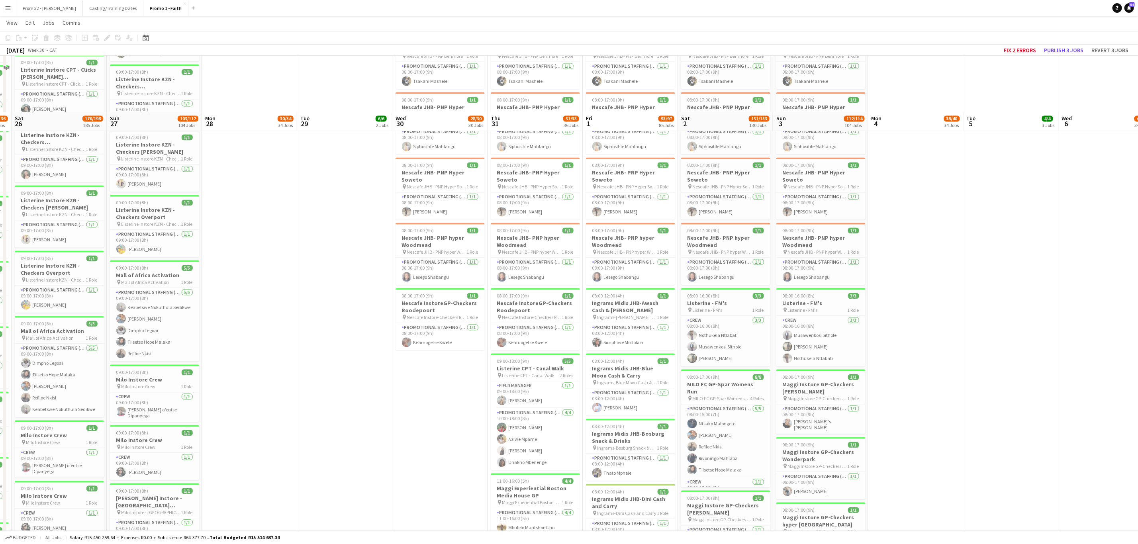
scroll to position [3525, 0]
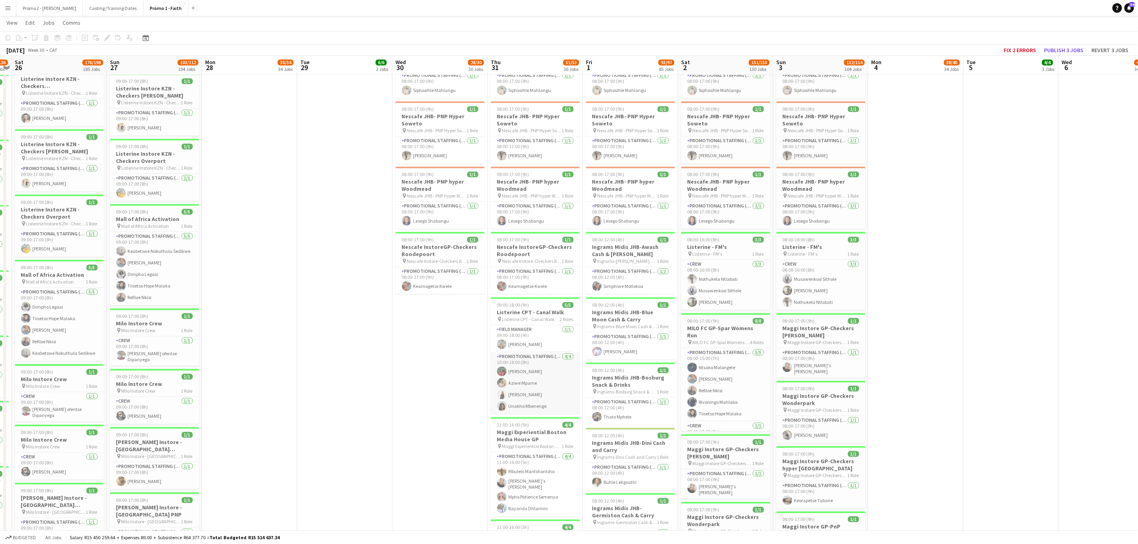
click at [537, 385] on app-card-role "Promotional Staffing (Brand Ambassadors) 4/4 10:00-18:00 (8h) Nikhanye Sitoza A…" at bounding box center [535, 383] width 89 height 62
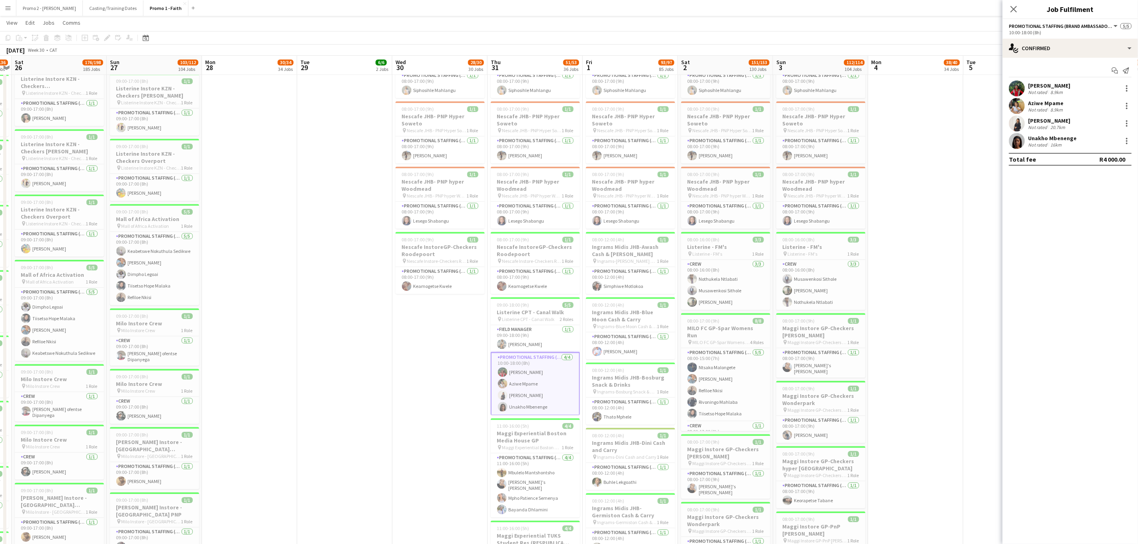
click at [1034, 105] on div "Aziwe Mpame" at bounding box center [1046, 103] width 36 height 7
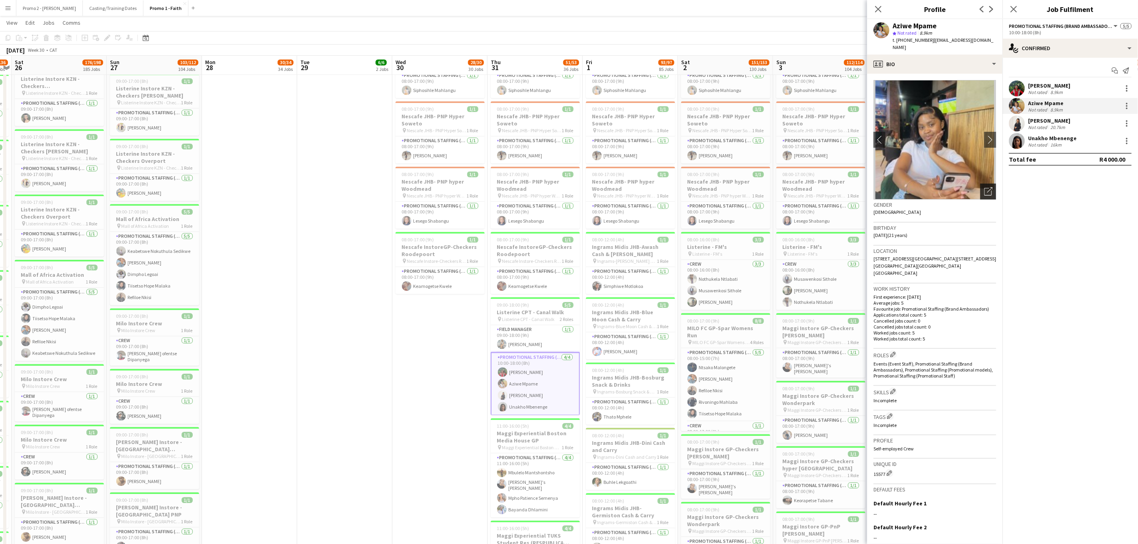
click at [984, 188] on icon at bounding box center [988, 192] width 8 height 8
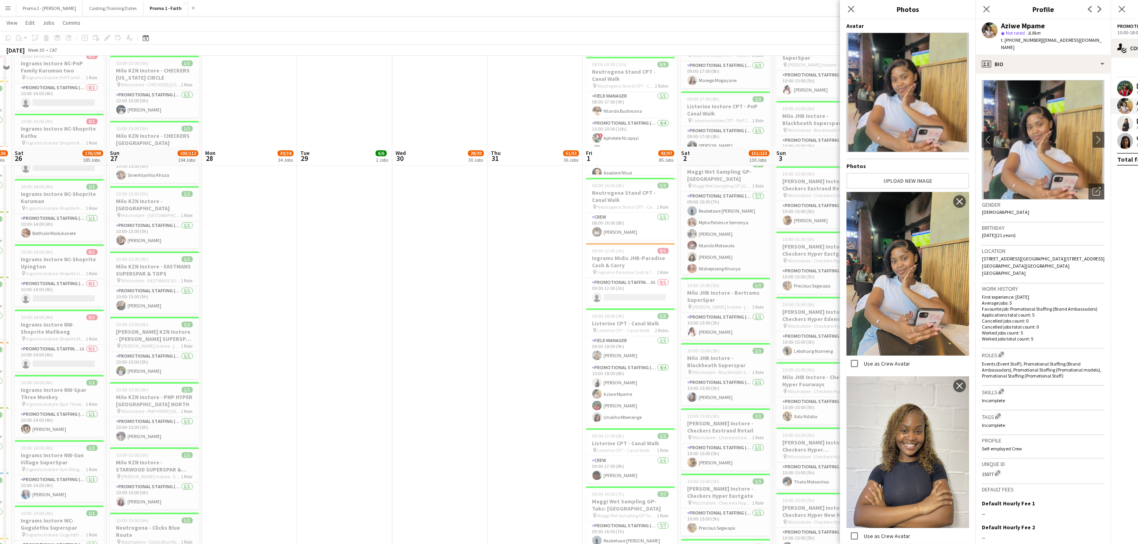
scroll to position [5915, 0]
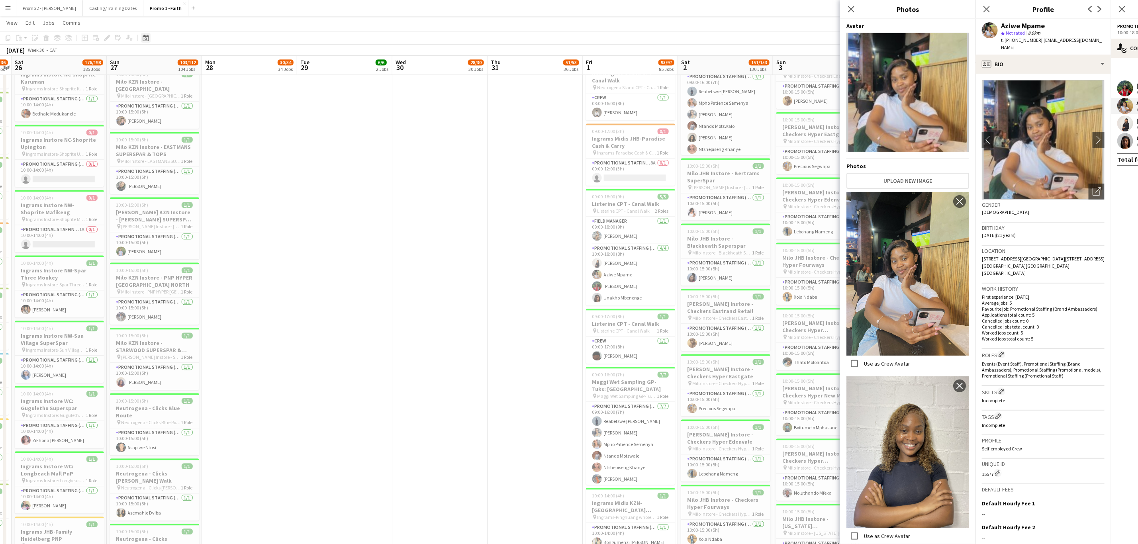
click at [148, 37] on div "Date picker" at bounding box center [146, 38] width 10 height 10
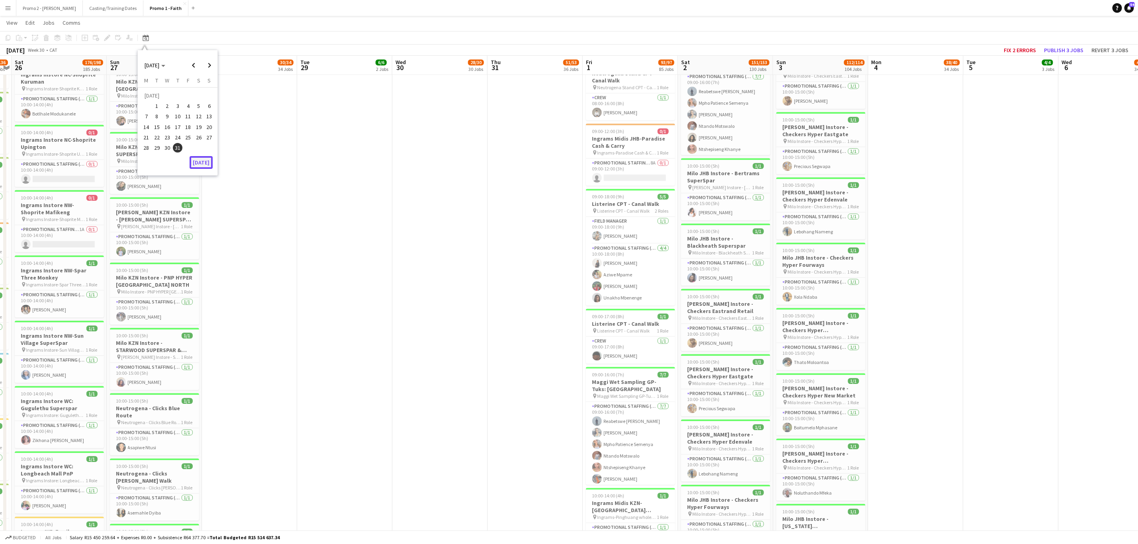
click at [204, 163] on button "[DATE]" at bounding box center [201, 162] width 23 height 13
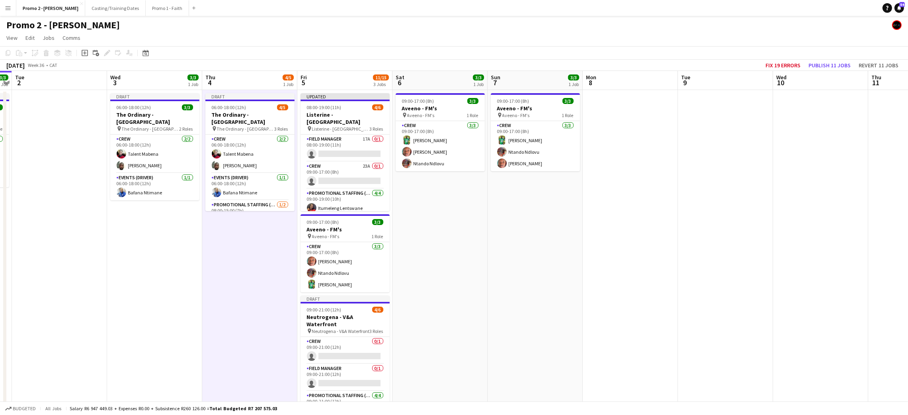
click at [5, 13] on button "Menu" at bounding box center [8, 8] width 16 height 16
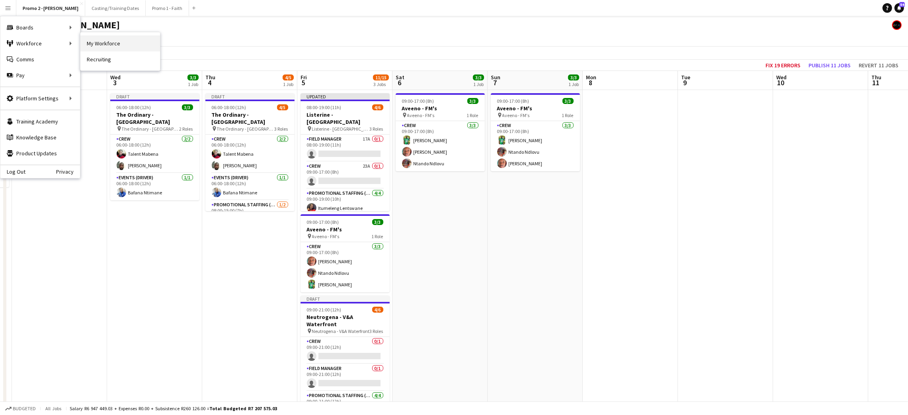
click at [123, 43] on link "My Workforce" at bounding box center [120, 43] width 80 height 16
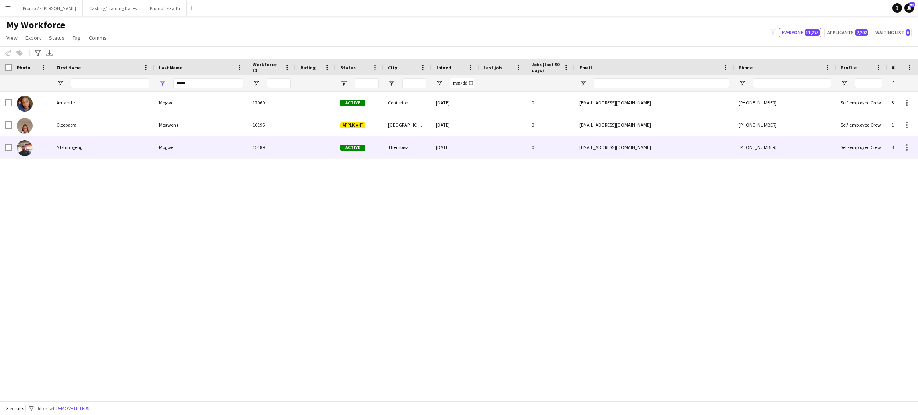
click at [434, 143] on div "[DATE]" at bounding box center [455, 147] width 48 height 22
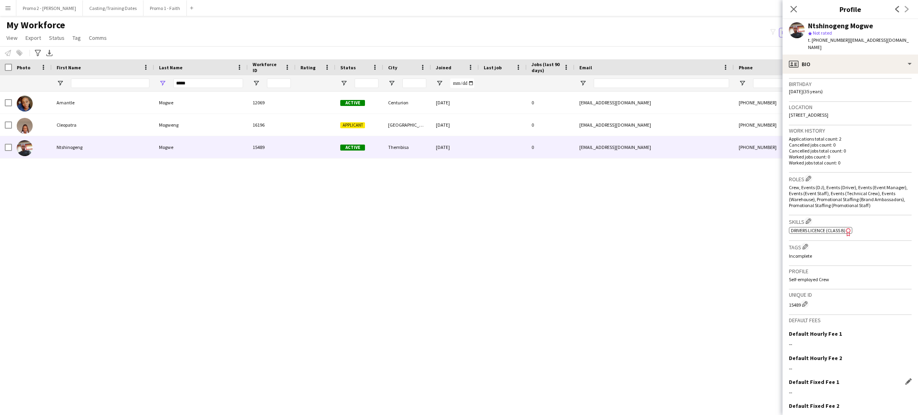
scroll to position [175, 0]
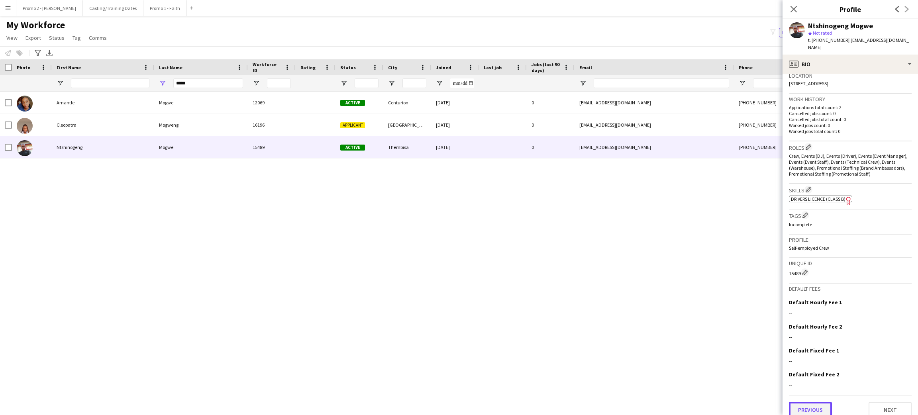
click at [816, 402] on button "Previous" at bounding box center [810, 410] width 43 height 16
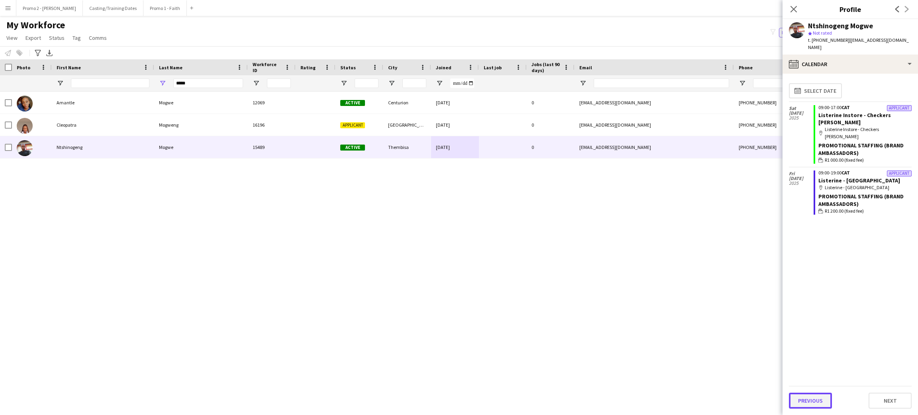
click at [814, 401] on button "Previous" at bounding box center [810, 401] width 43 height 16
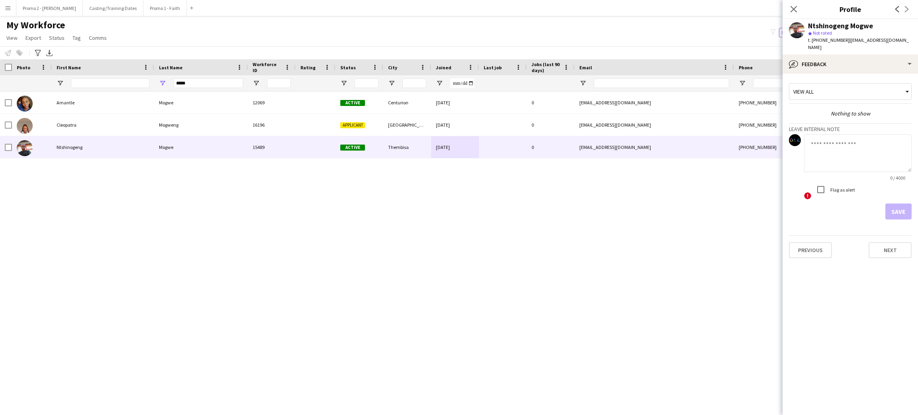
click at [804, 276] on app-crew-profile-feedback-tab "View all Nothing to show Leave internal note 0 / 4000 ! Flag as alert Save Prev…" at bounding box center [849, 244] width 135 height 341
click at [812, 235] on div "Previous Next" at bounding box center [850, 246] width 123 height 23
click at [823, 242] on button "Previous" at bounding box center [810, 250] width 43 height 16
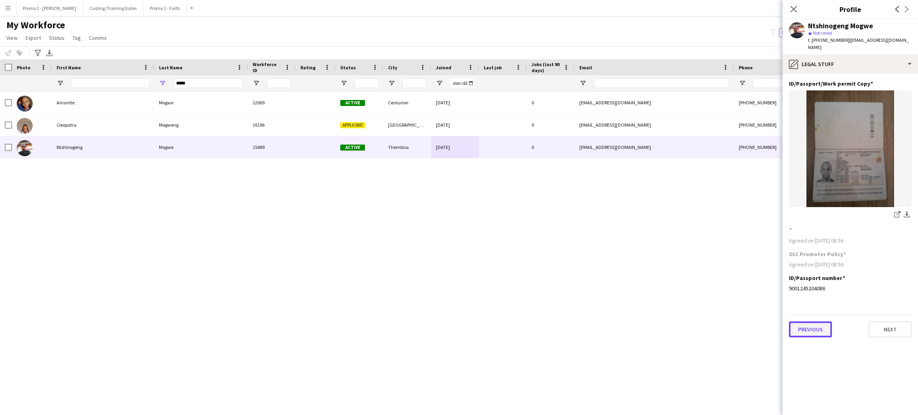
click at [814, 321] on button "Previous" at bounding box center [810, 329] width 43 height 16
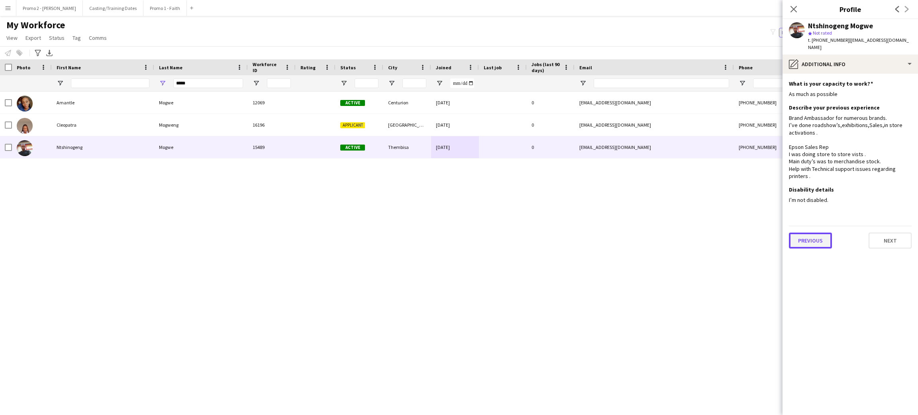
click at [809, 233] on button "Previous" at bounding box center [810, 241] width 43 height 16
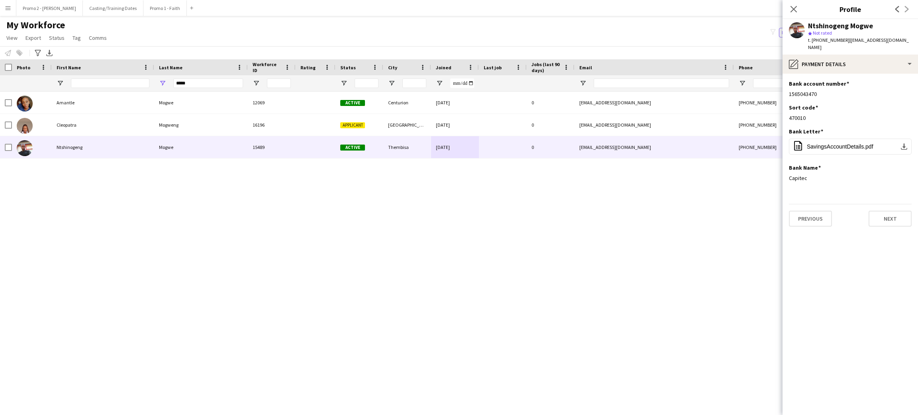
click at [814, 204] on div "Previous Next" at bounding box center [850, 215] width 123 height 23
click at [806, 219] on app-section-data-types "Bank account number Edit this field 1565043470 Sort code Edit this field 470010…" at bounding box center [849, 244] width 135 height 341
click at [811, 212] on button "Previous" at bounding box center [810, 219] width 43 height 16
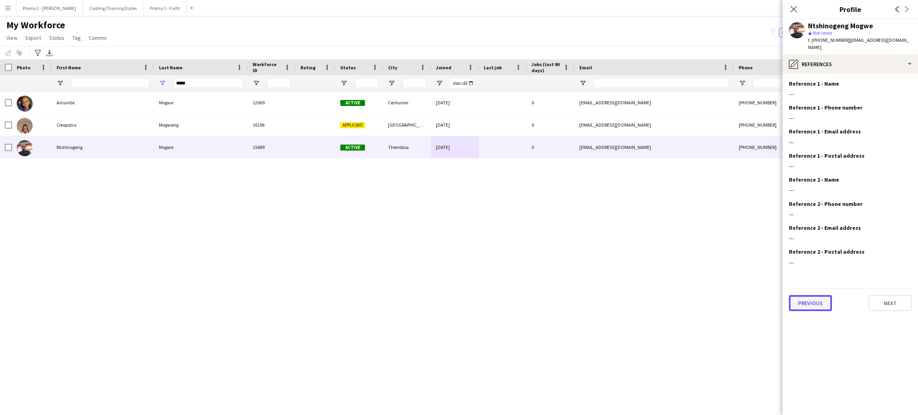
click at [809, 295] on button "Previous" at bounding box center [810, 303] width 43 height 16
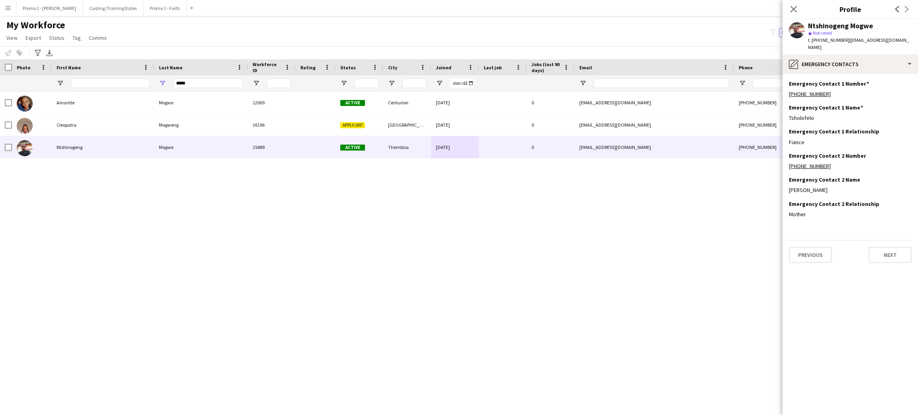
click at [818, 240] on div "Previous Next" at bounding box center [850, 251] width 123 height 23
click at [809, 247] on button "Previous" at bounding box center [810, 255] width 43 height 16
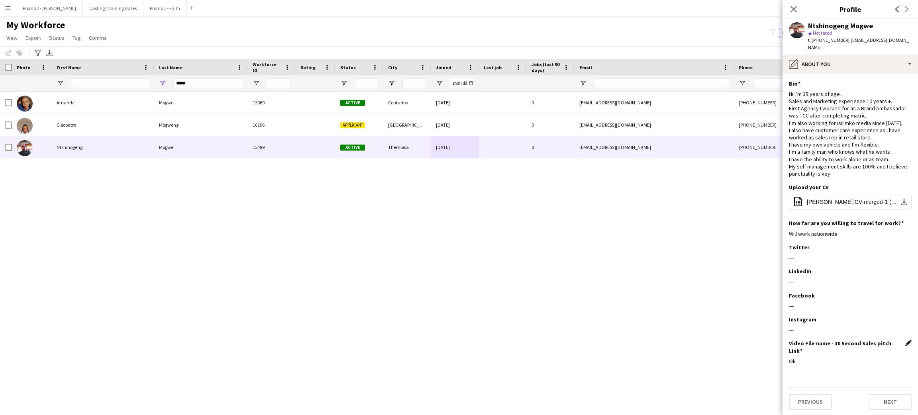
click at [907, 340] on app-icon "Edit this field" at bounding box center [908, 343] width 6 height 6
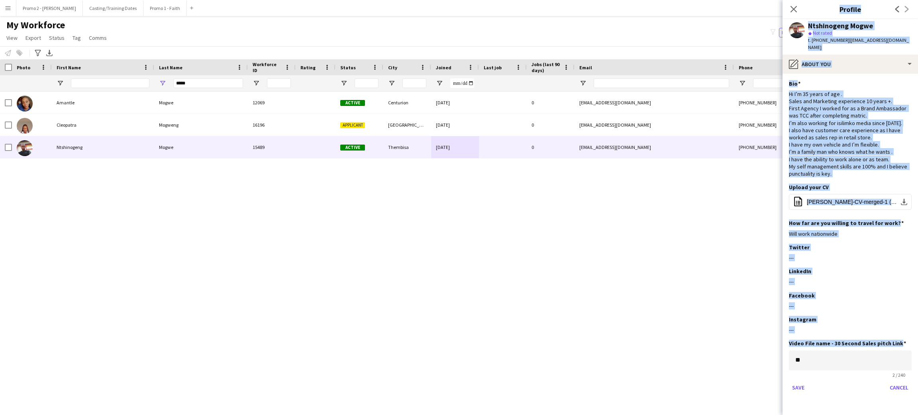
drag, startPoint x: 814, startPoint y: 344, endPoint x: 762, endPoint y: 345, distance: 52.2
click at [762, 345] on body "Menu Boards Boards Boards All jobs Status Workforce Workforce My Workforce Recr…" at bounding box center [459, 207] width 918 height 415
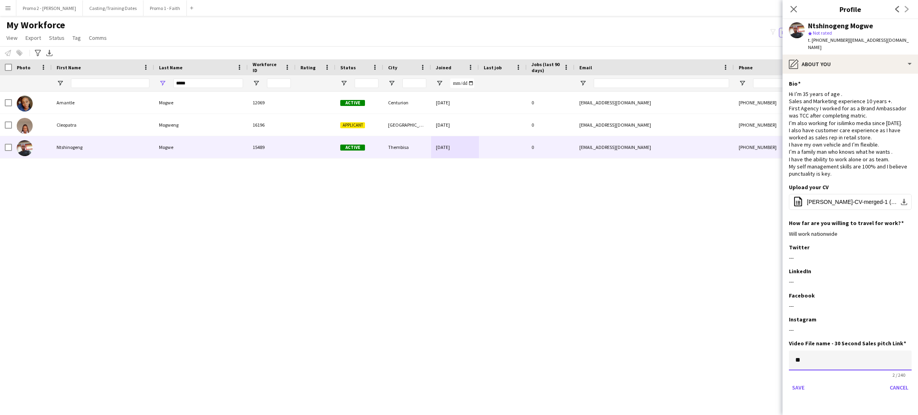
click at [813, 350] on input "**" at bounding box center [850, 360] width 123 height 20
drag, startPoint x: 811, startPoint y: 348, endPoint x: 775, endPoint y: 353, distance: 36.2
click at [775, 353] on body "Menu Boards Boards Boards All jobs Status Workforce Workforce My Workforce Recr…" at bounding box center [459, 207] width 918 height 415
type input "*"
click at [886, 381] on button "Cancel" at bounding box center [898, 387] width 25 height 13
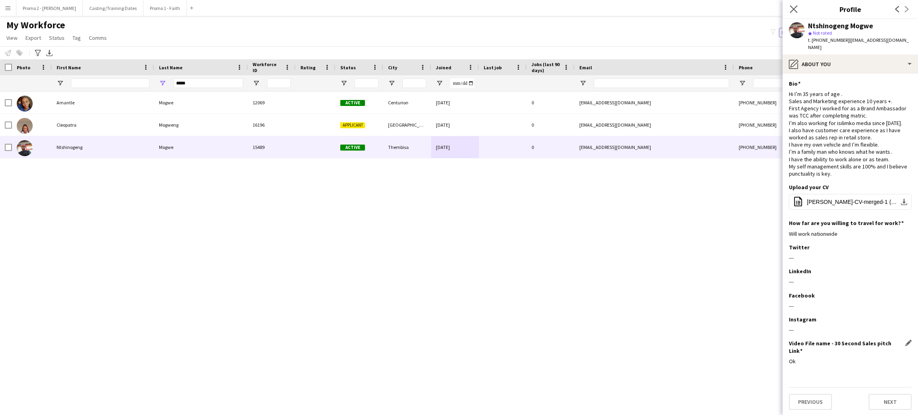
click at [797, 6] on app-icon "Close pop-in" at bounding box center [794, 10] width 12 height 12
